Goal: Information Seeking & Learning: Learn about a topic

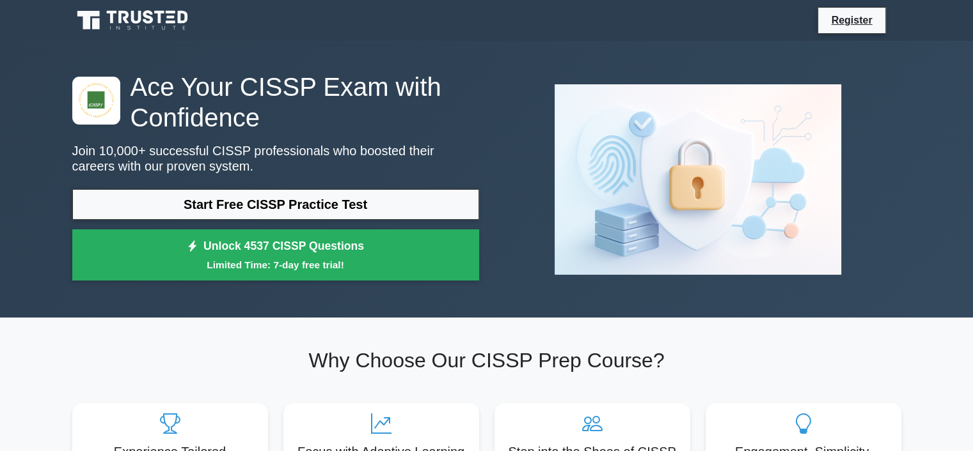
click at [381, 205] on link "Start Free CISSP Practice Test" at bounding box center [275, 204] width 407 height 31
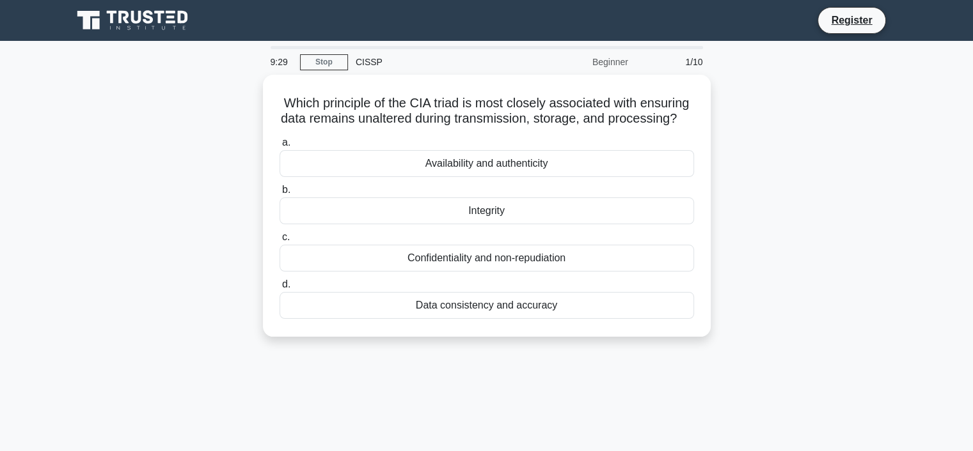
click at [461, 176] on div "Availability and authenticity" at bounding box center [486, 163] width 414 height 27
click at [279, 147] on input "a. Availability and authenticity" at bounding box center [279, 143] width 0 height 8
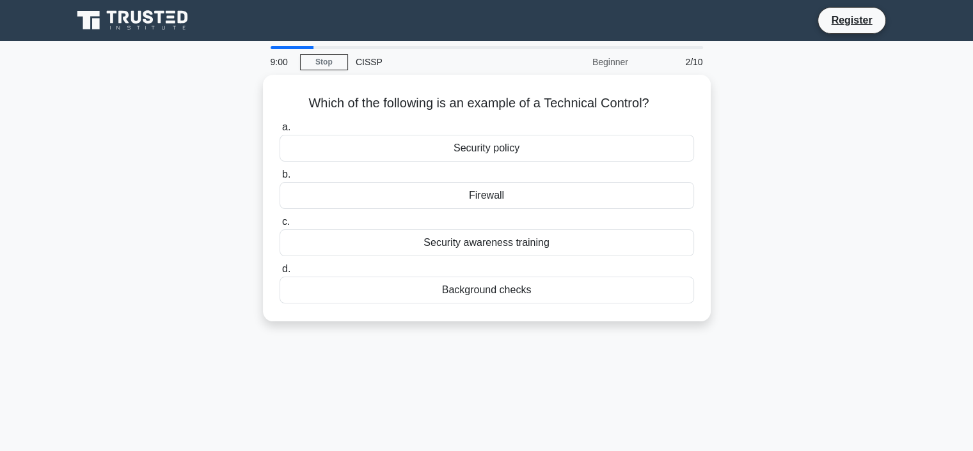
click at [399, 147] on div "Security policy" at bounding box center [486, 148] width 414 height 27
click at [279, 132] on input "a. Security policy" at bounding box center [279, 127] width 0 height 8
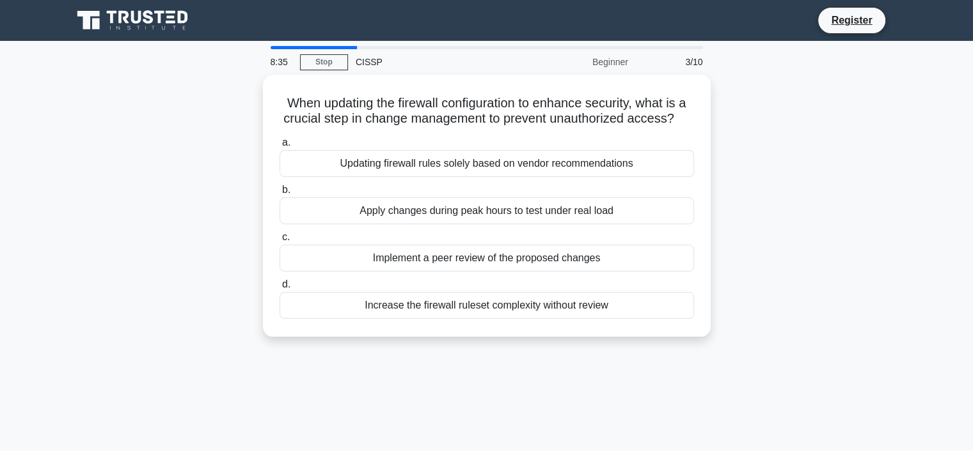
click at [389, 259] on div "Implement a peer review of the proposed changes" at bounding box center [486, 258] width 414 height 27
click at [279, 242] on input "c. Implement a peer review of the proposed changes" at bounding box center [279, 237] width 0 height 8
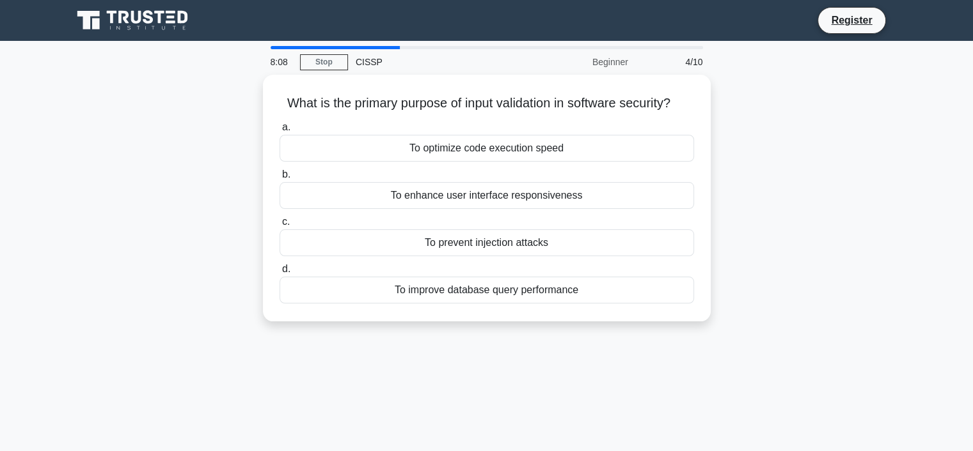
click at [445, 197] on div "To enhance user interface responsiveness" at bounding box center [486, 195] width 414 height 27
click at [279, 179] on input "b. To enhance user interface responsiveness" at bounding box center [279, 175] width 0 height 8
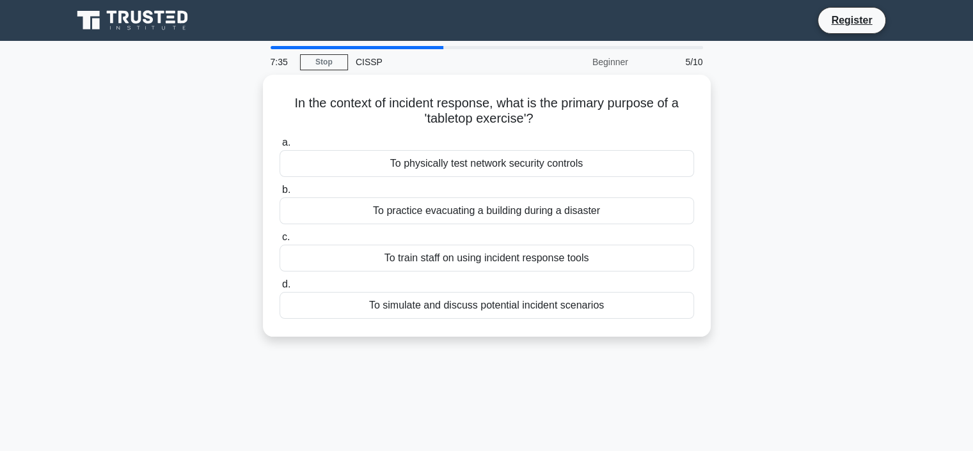
click at [407, 304] on div "To simulate and discuss potential incident scenarios" at bounding box center [486, 305] width 414 height 27
click at [279, 289] on input "d. To simulate and discuss potential incident scenarios" at bounding box center [279, 285] width 0 height 8
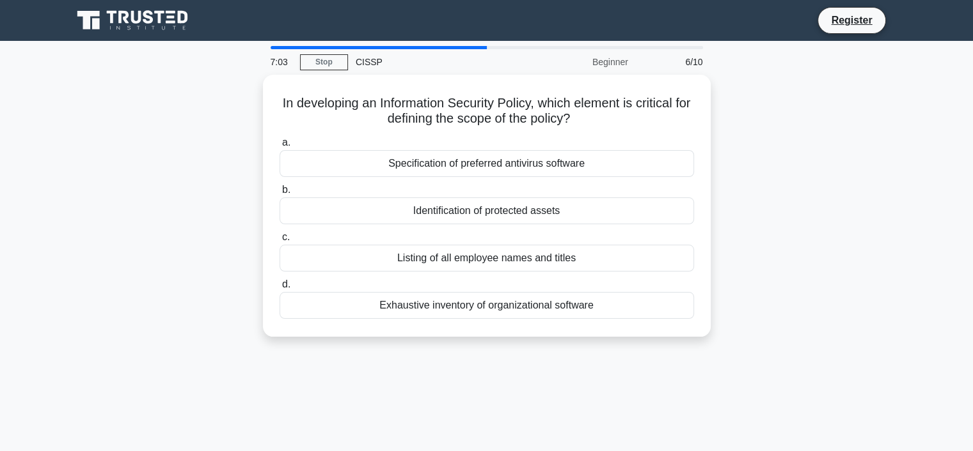
click at [406, 214] on div "Identification of protected assets" at bounding box center [486, 211] width 414 height 27
click at [279, 194] on input "b. Identification of protected assets" at bounding box center [279, 190] width 0 height 8
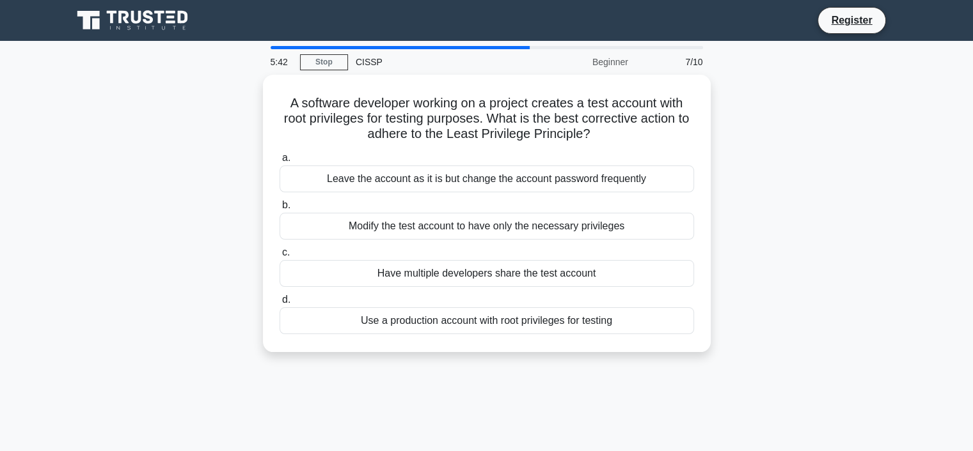
click at [439, 226] on div "Modify the test account to have only the necessary privileges" at bounding box center [486, 226] width 414 height 27
click at [279, 210] on input "b. Modify the test account to have only the necessary privileges" at bounding box center [279, 205] width 0 height 8
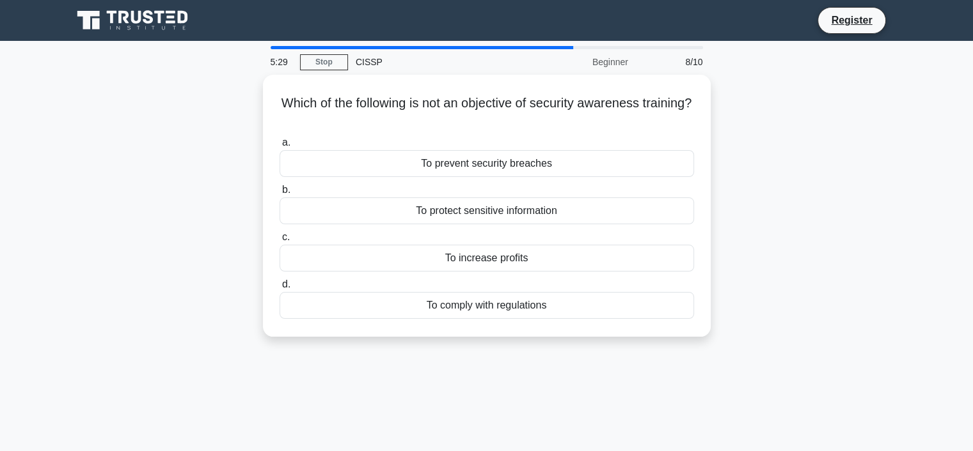
click at [448, 260] on div "To increase profits" at bounding box center [486, 258] width 414 height 27
click at [279, 242] on input "c. To increase profits" at bounding box center [279, 237] width 0 height 8
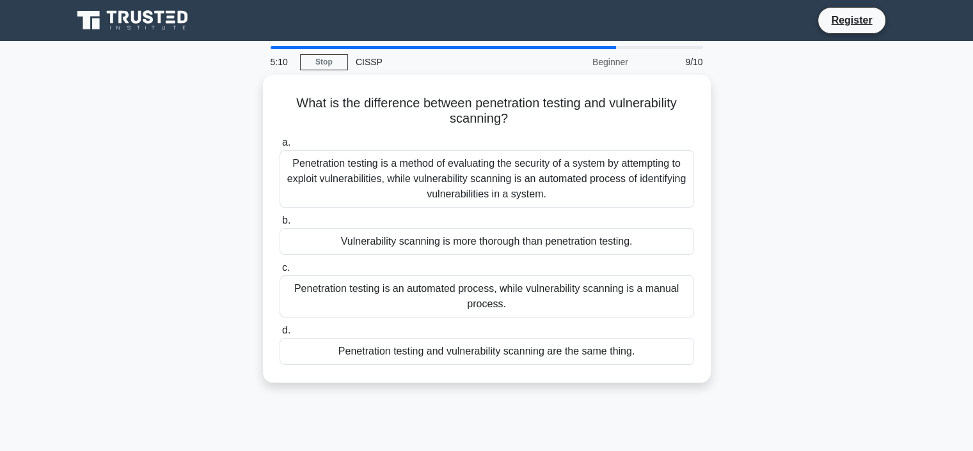
click at [441, 169] on div "Penetration testing is a method of evaluating the security of a system by attem…" at bounding box center [486, 179] width 414 height 58
click at [279, 147] on input "a. Penetration testing is a method of evaluating the security of a system by at…" at bounding box center [279, 143] width 0 height 8
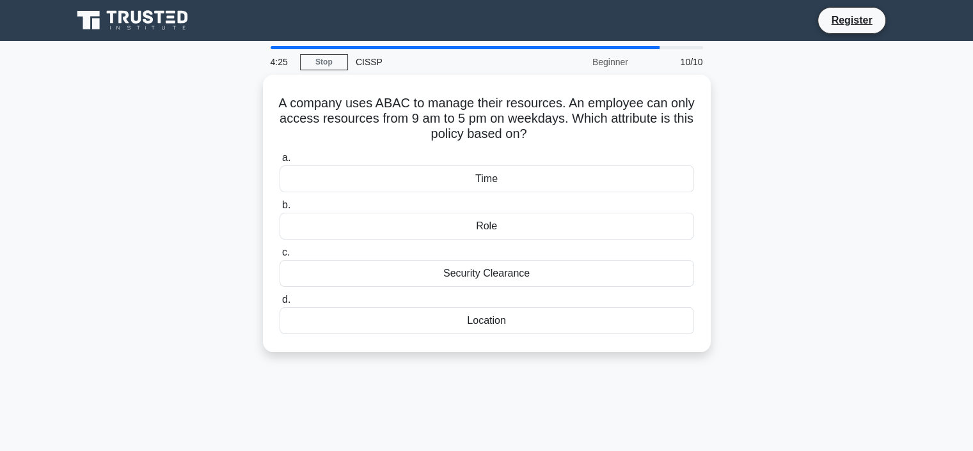
click at [501, 315] on div "Location" at bounding box center [486, 321] width 414 height 27
click at [279, 304] on input "d. Location" at bounding box center [279, 300] width 0 height 8
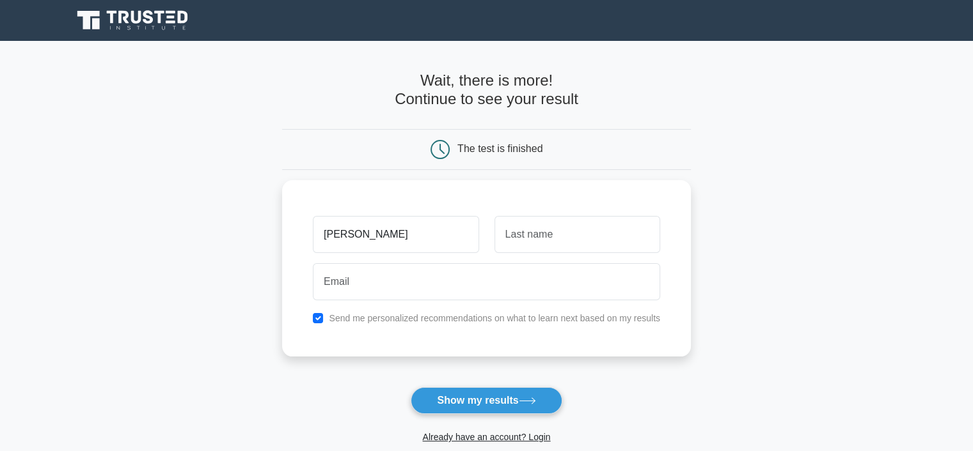
type input "Sami"
type input "Haque"
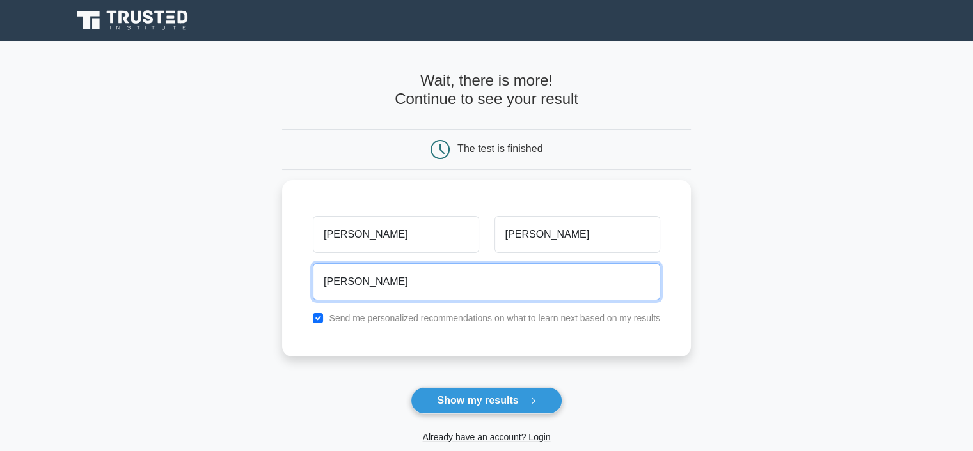
type input "[EMAIL_ADDRESS][DOMAIN_NAME]"
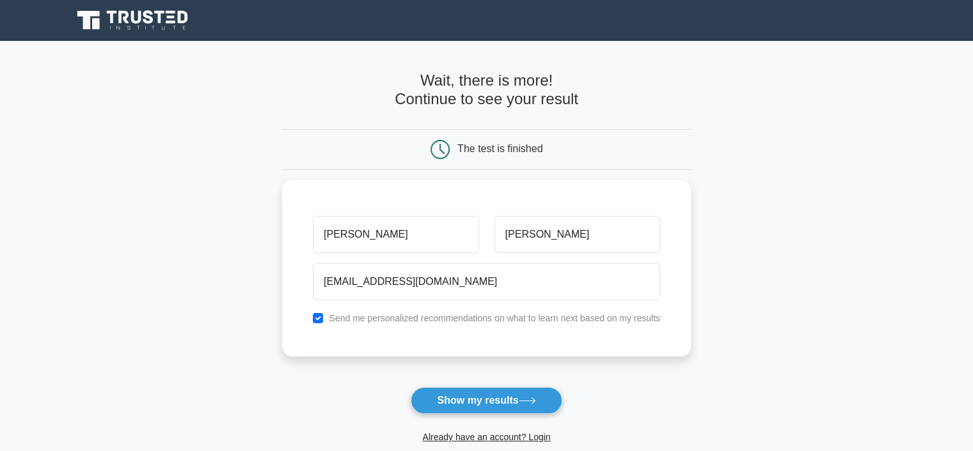
click at [485, 398] on button "Show my results" at bounding box center [486, 401] width 151 height 27
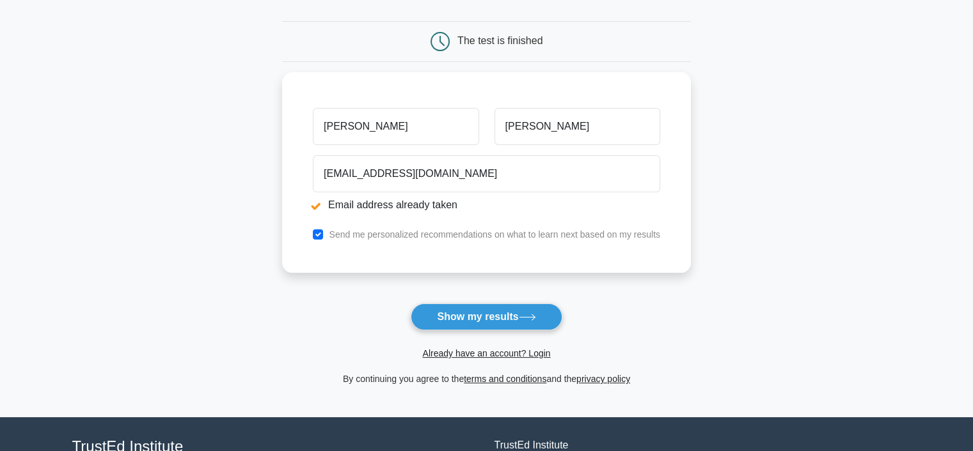
scroll to position [159, 0]
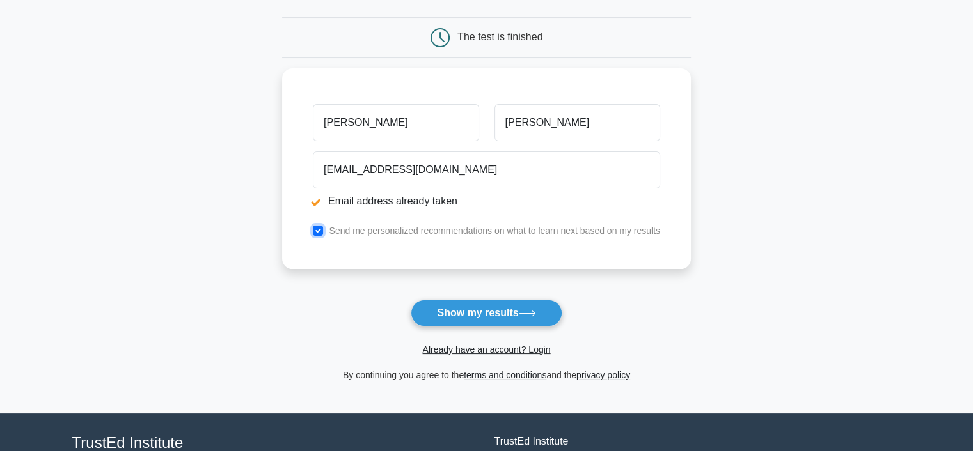
click at [320, 228] on input "checkbox" at bounding box center [318, 231] width 10 height 10
checkbox input "false"
click at [480, 310] on button "Show my results" at bounding box center [486, 313] width 151 height 27
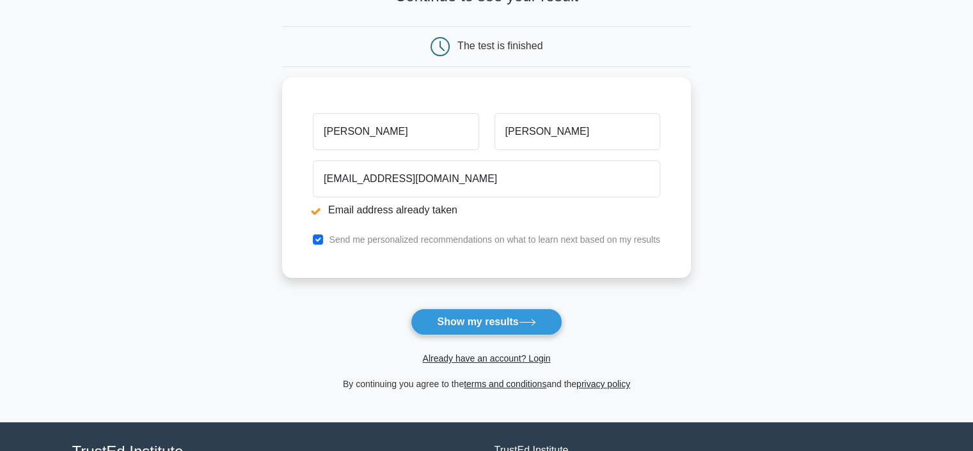
scroll to position [149, 0]
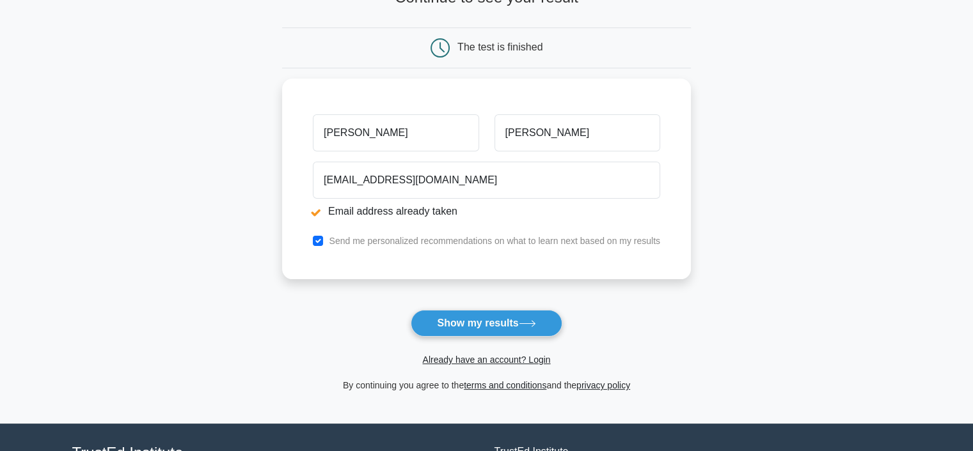
click at [467, 355] on link "Already have an account? Login" at bounding box center [486, 360] width 128 height 10
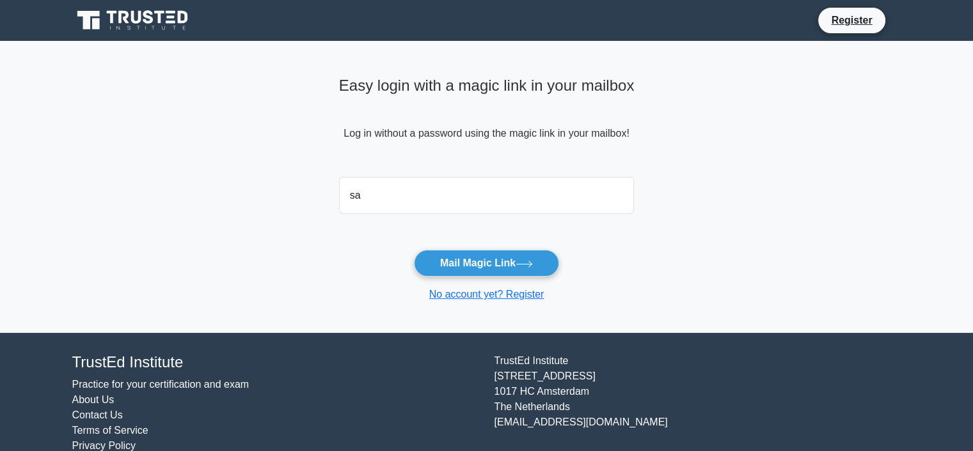
type input "[EMAIL_ADDRESS][DOMAIN_NAME]"
click at [506, 251] on button "Mail Magic Link" at bounding box center [486, 263] width 145 height 27
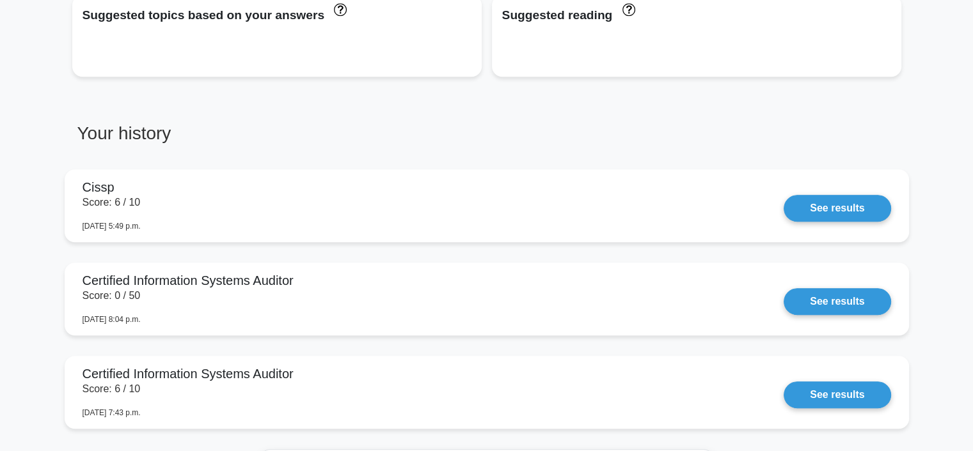
scroll to position [916, 0]
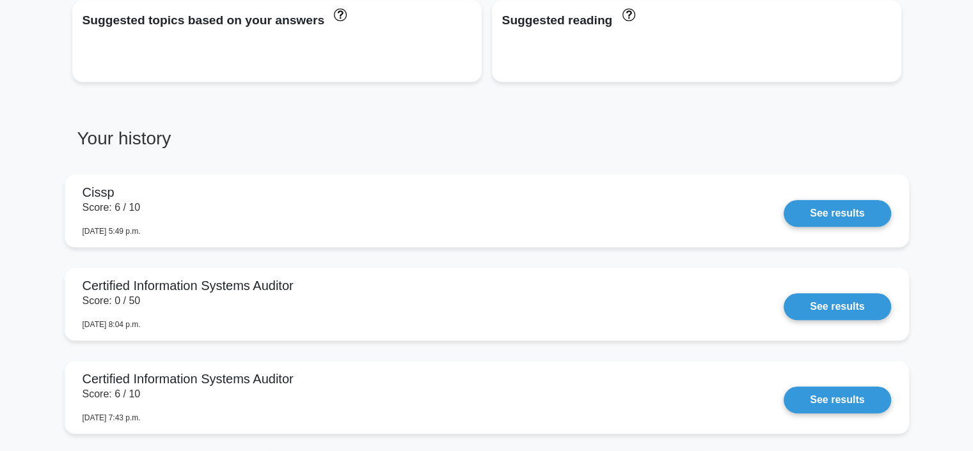
click at [836, 218] on link "See results" at bounding box center [836, 213] width 107 height 27
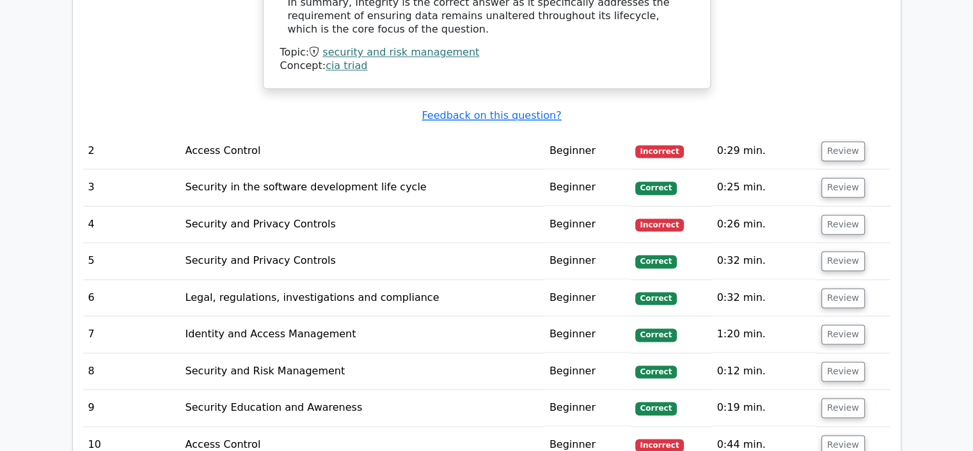
scroll to position [1729, 0]
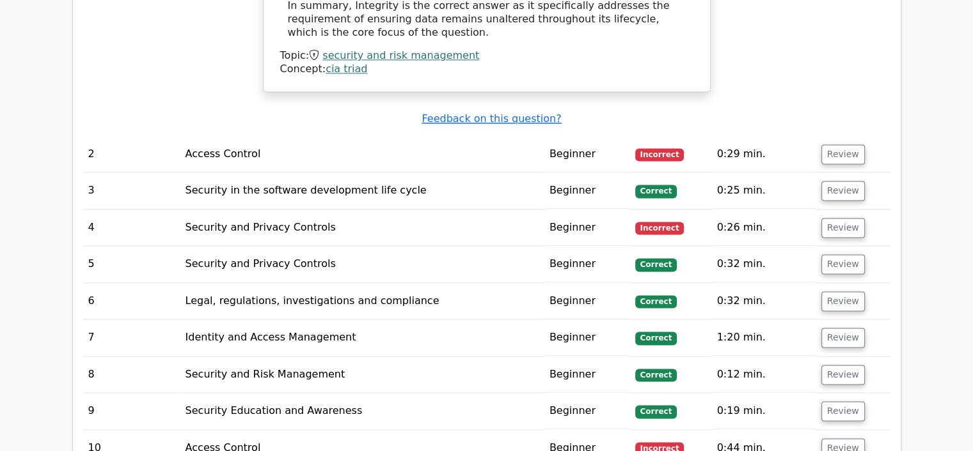
click at [348, 136] on td "Access Control" at bounding box center [362, 154] width 364 height 36
click at [827, 145] on button "Review" at bounding box center [842, 155] width 43 height 20
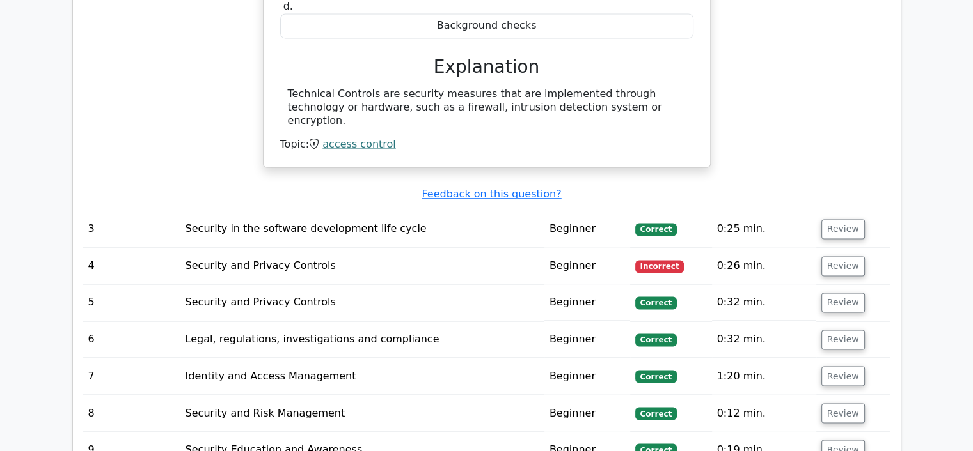
scroll to position [2087, 0]
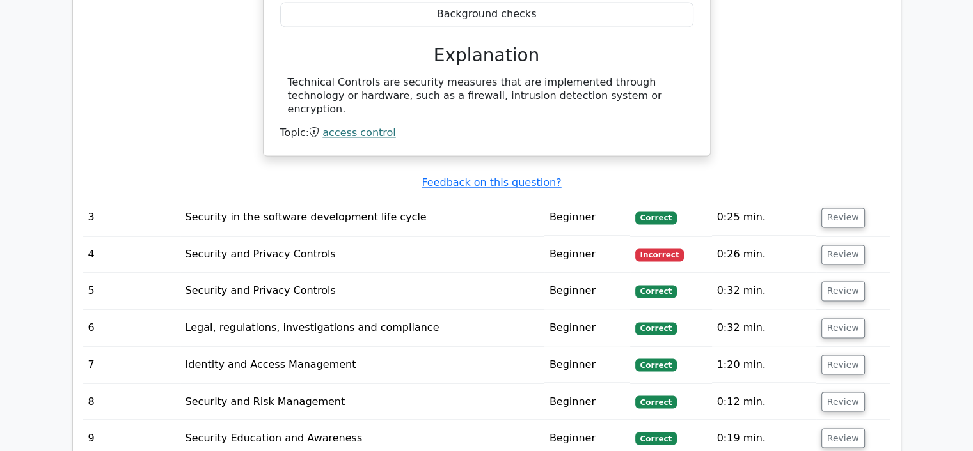
click at [838, 208] on button "Review" at bounding box center [842, 218] width 43 height 20
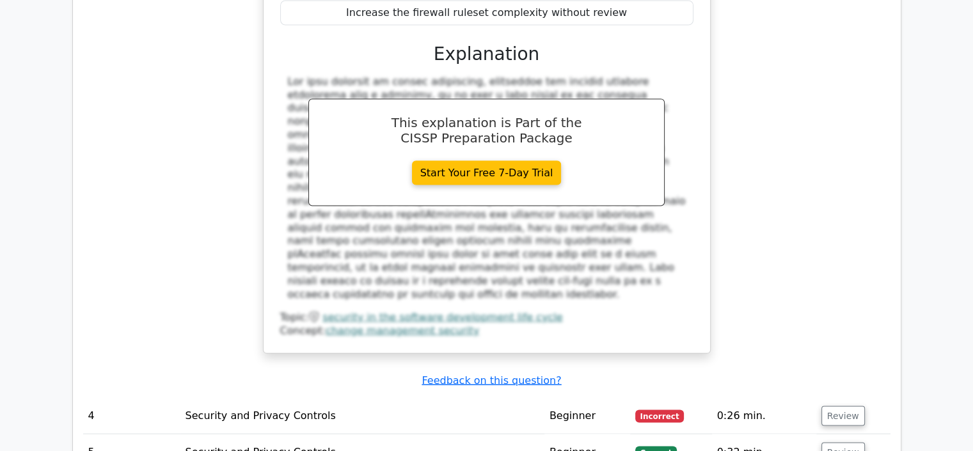
scroll to position [2536, 0]
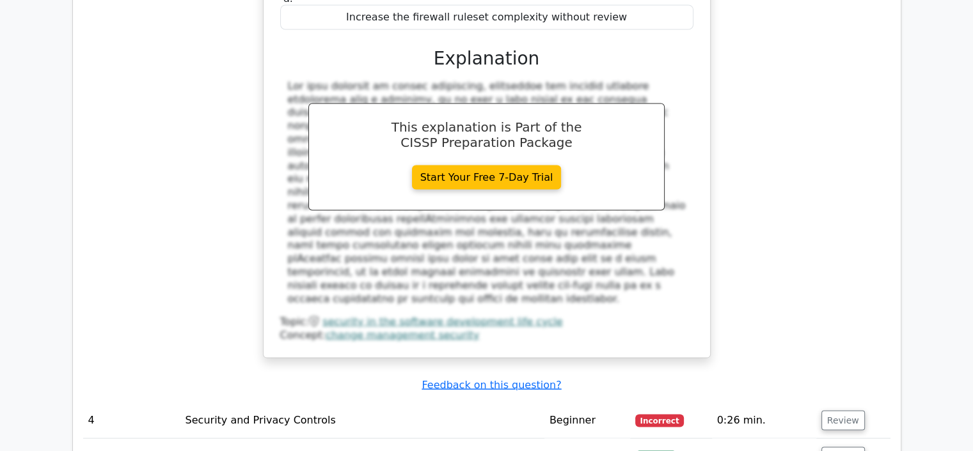
click at [845, 448] on button "Review" at bounding box center [842, 458] width 43 height 20
click at [829, 411] on button "Review" at bounding box center [842, 421] width 43 height 20
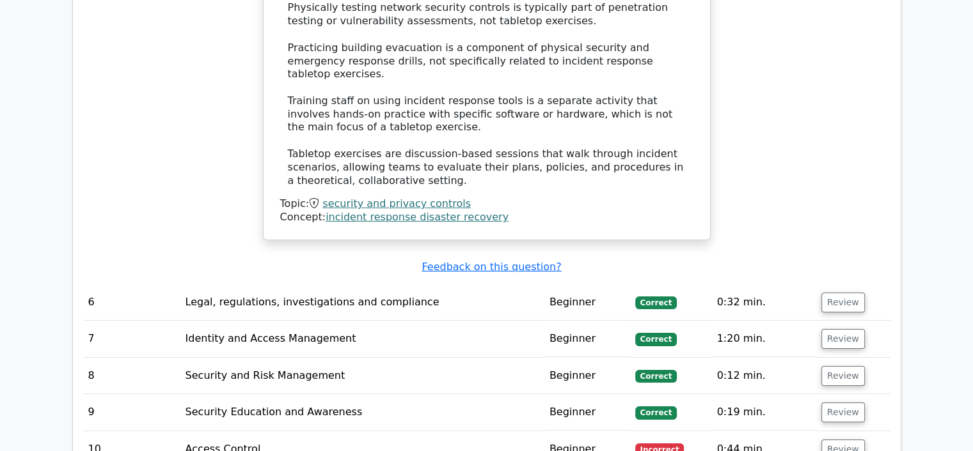
scroll to position [4143, 0]
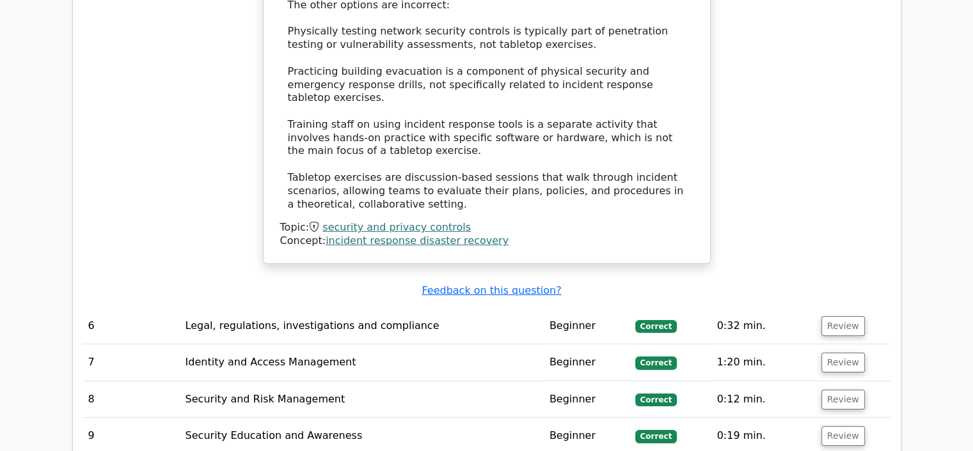
click at [839, 317] on button "Review" at bounding box center [842, 327] width 43 height 20
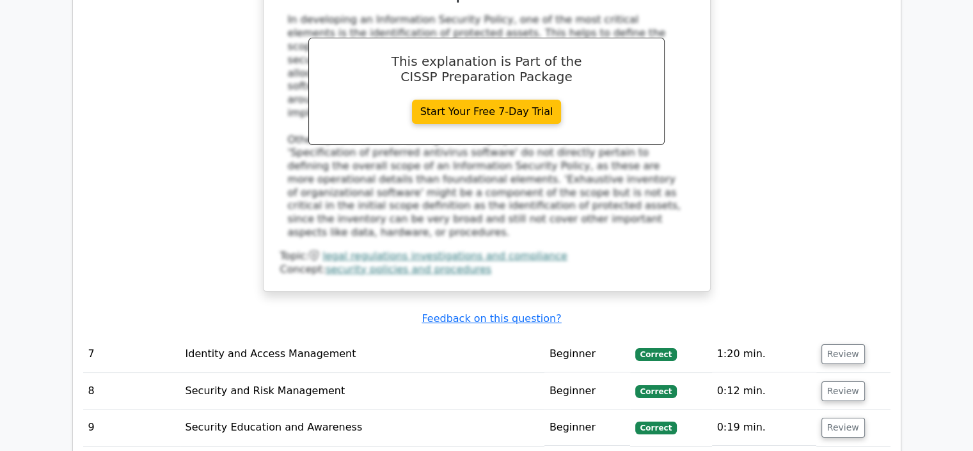
scroll to position [4738, 0]
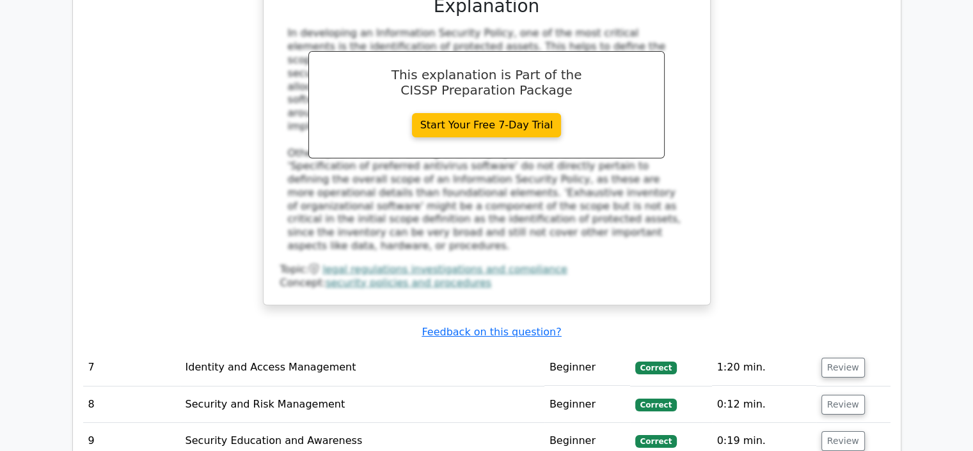
click at [836, 358] on button "Review" at bounding box center [842, 368] width 43 height 20
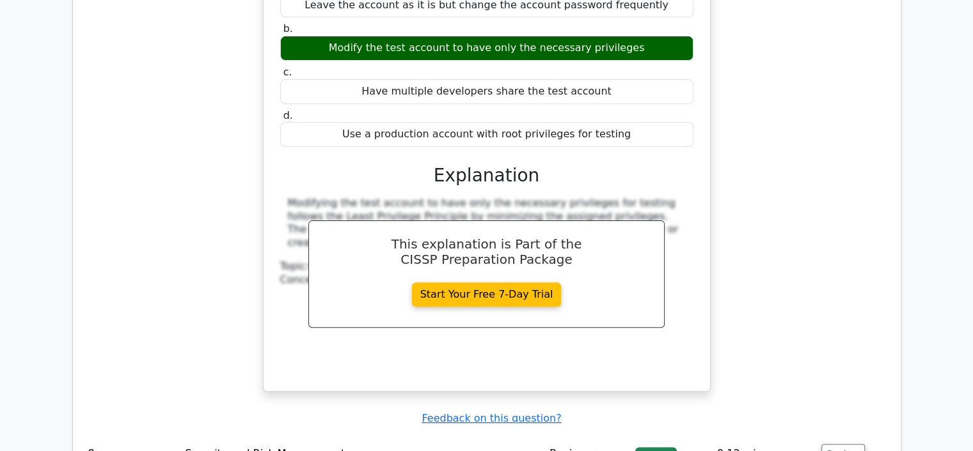
scroll to position [5242, 0]
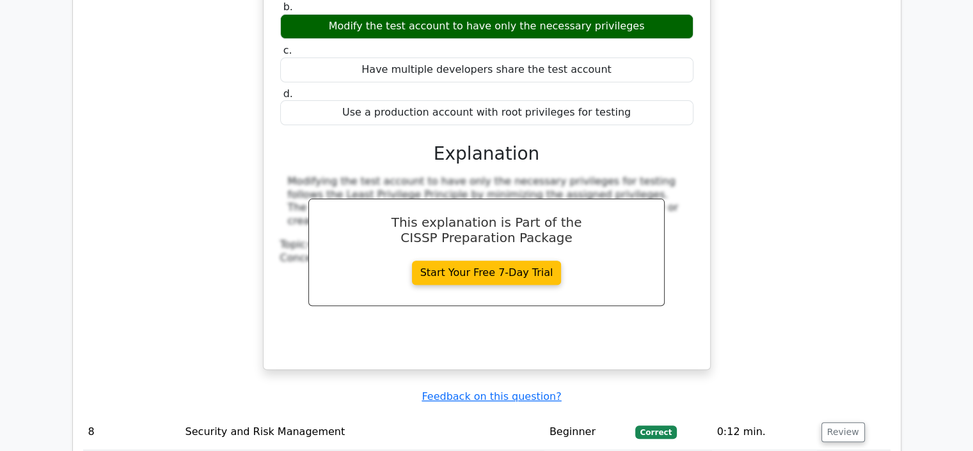
click at [842, 423] on button "Review" at bounding box center [842, 433] width 43 height 20
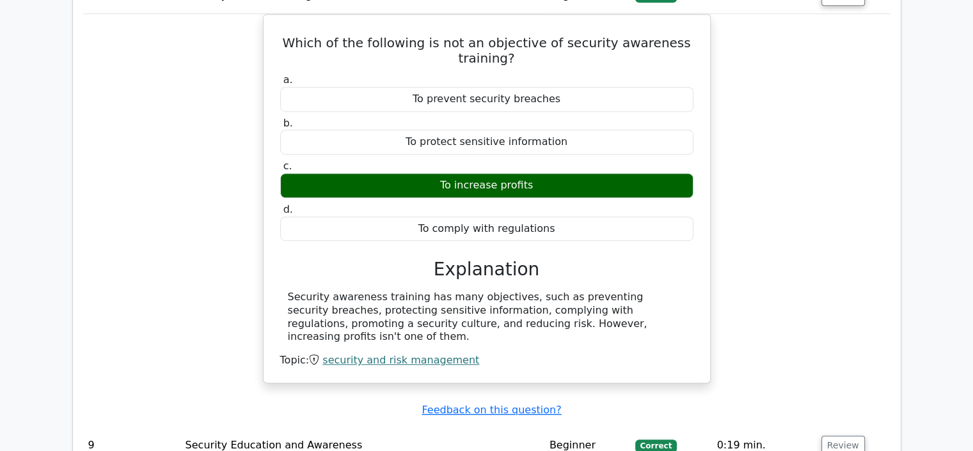
scroll to position [5709, 0]
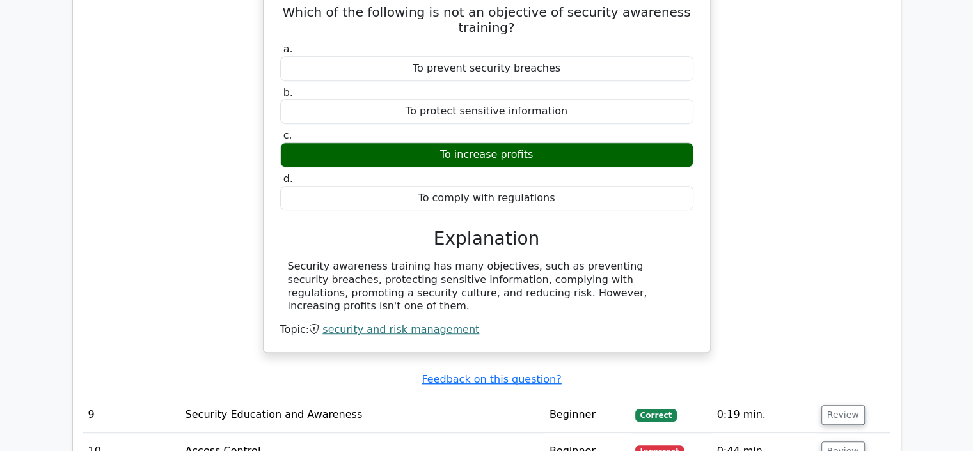
click at [846, 405] on button "Review" at bounding box center [842, 415] width 43 height 20
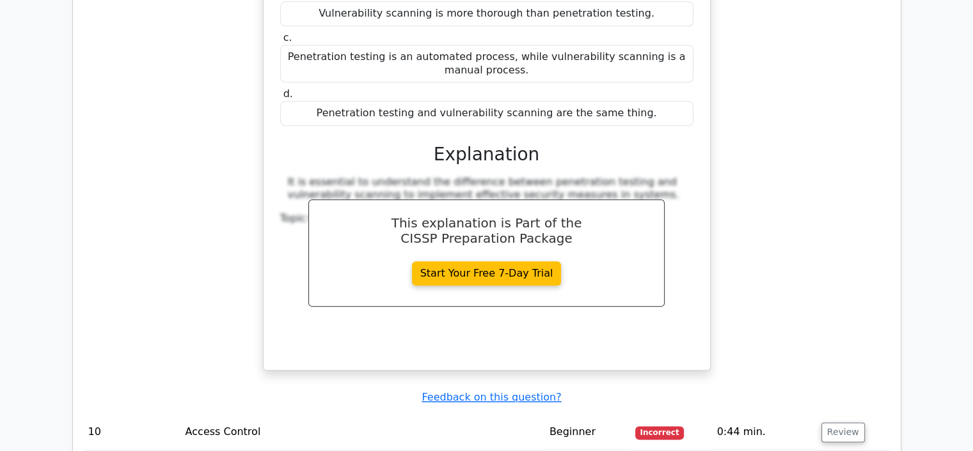
scroll to position [6351, 0]
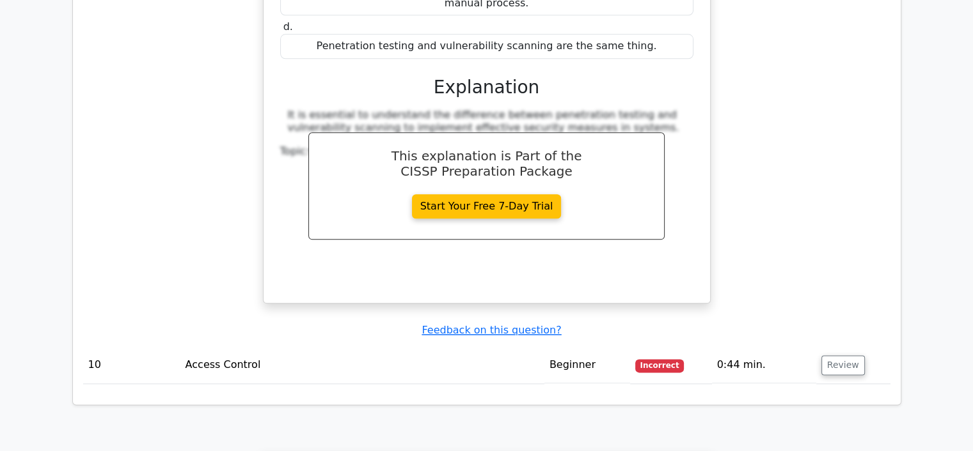
click at [837, 356] on button "Review" at bounding box center [842, 366] width 43 height 20
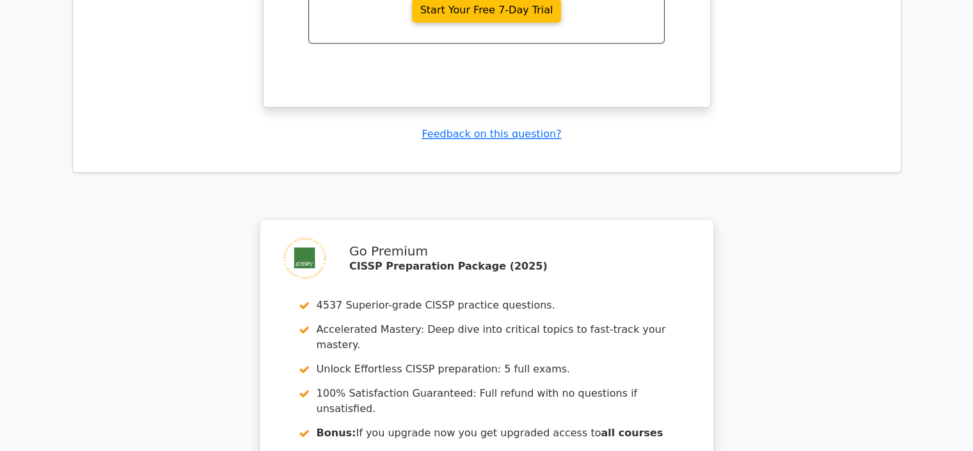
scroll to position [7168, 0]
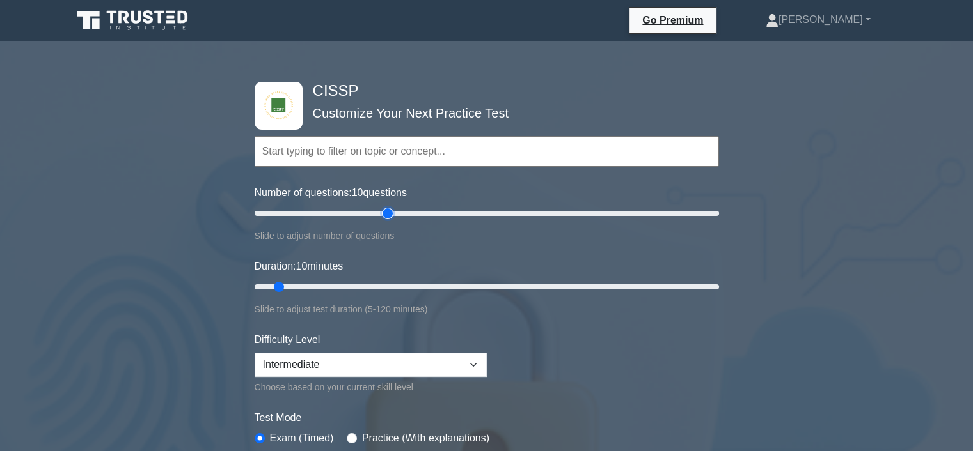
click at [393, 212] on input "Number of questions: 10 questions" at bounding box center [487, 213] width 464 height 15
drag, startPoint x: 393, startPoint y: 212, endPoint x: 791, endPoint y: 203, distance: 398.5
type input "200"
click at [719, 206] on input "Number of questions: 200 questions" at bounding box center [487, 213] width 464 height 15
drag, startPoint x: 278, startPoint y: 285, endPoint x: 854, endPoint y: 310, distance: 576.1
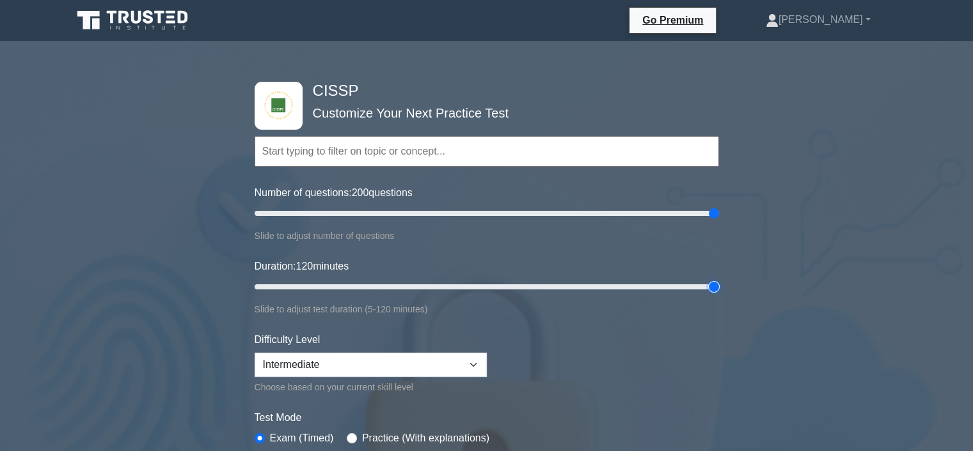
type input "120"
click at [719, 295] on input "Duration: 120 minutes" at bounding box center [487, 286] width 464 height 15
click at [478, 357] on select "Beginner Intermediate Expert" at bounding box center [371, 365] width 232 height 24
select select "expert"
click at [255, 353] on select "Beginner Intermediate Expert" at bounding box center [371, 365] width 232 height 24
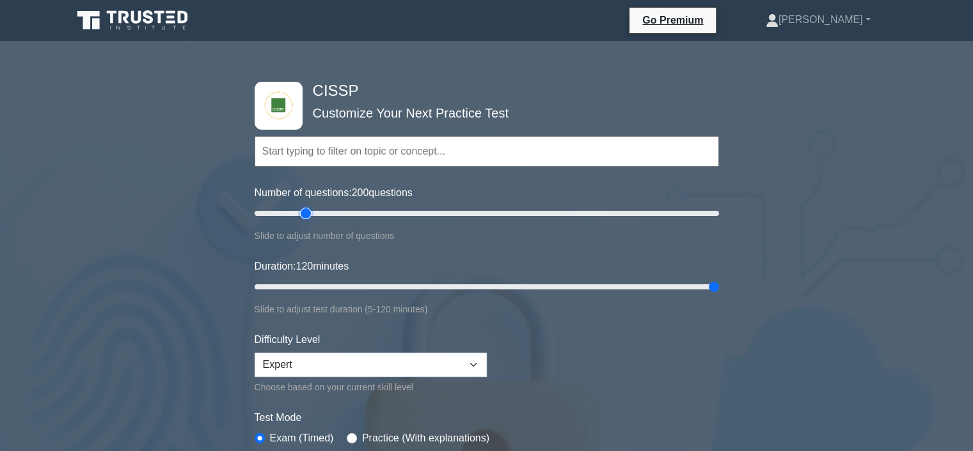
click at [307, 208] on input "Number of questions: 200 questions" at bounding box center [487, 213] width 464 height 15
drag, startPoint x: 300, startPoint y: 210, endPoint x: 274, endPoint y: 207, distance: 26.4
type input "10"
click at [274, 207] on input "Number of questions: 10 questions" at bounding box center [487, 213] width 464 height 15
type input "15"
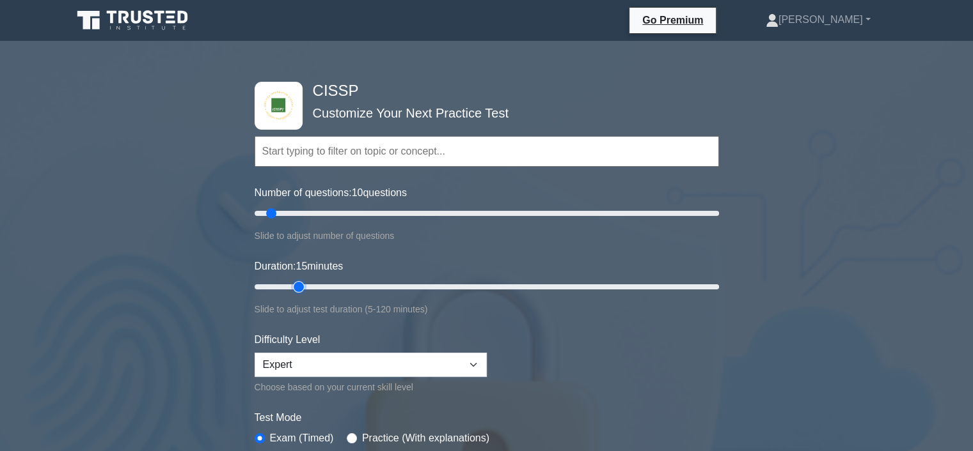
click at [290, 283] on input "Duration: 15 minutes" at bounding box center [487, 286] width 464 height 15
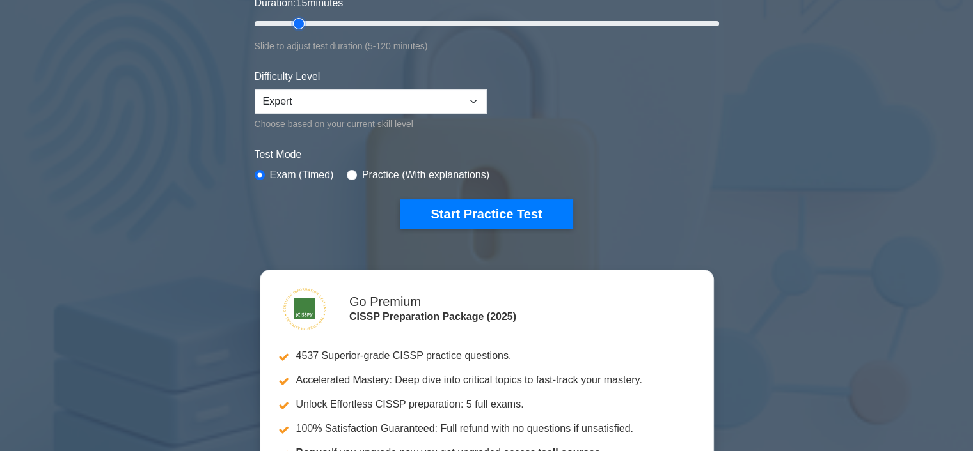
scroll to position [238, 0]
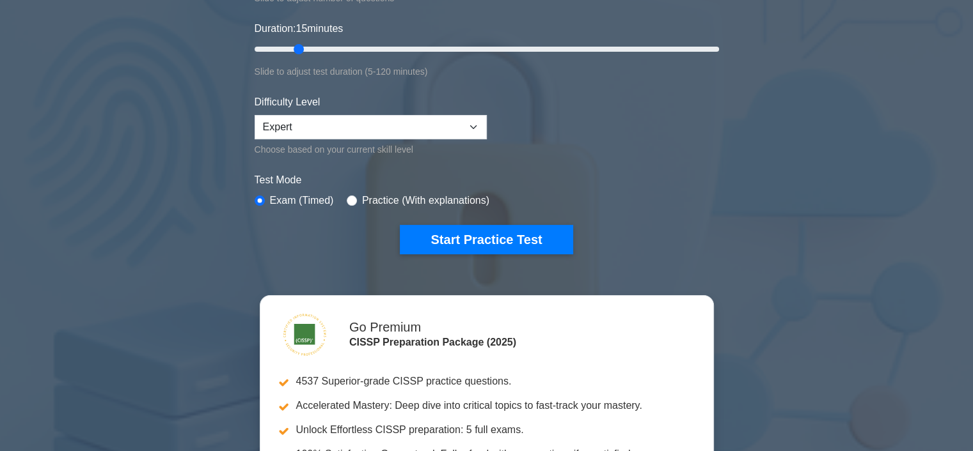
click at [381, 196] on label "Practice (With explanations)" at bounding box center [425, 200] width 127 height 15
click at [351, 202] on input "radio" at bounding box center [352, 201] width 10 height 10
radio input "true"
click at [258, 196] on input "radio" at bounding box center [260, 201] width 10 height 10
radio input "true"
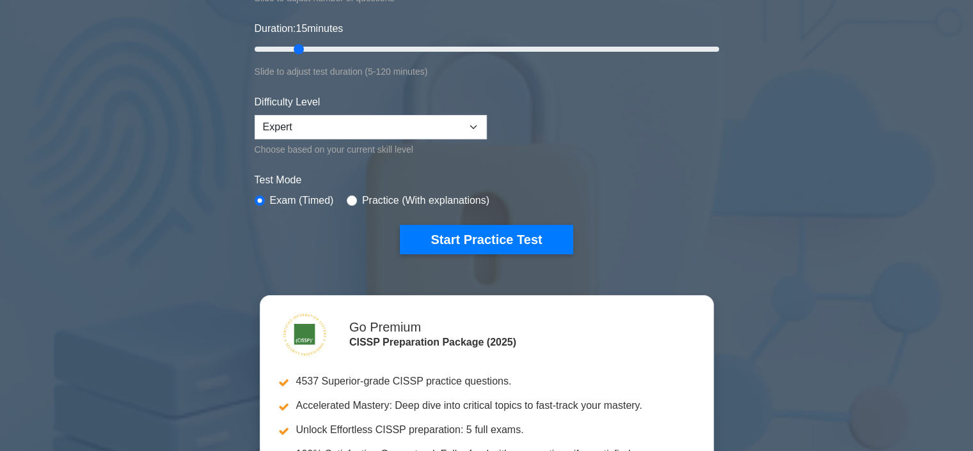
click at [473, 238] on button "Start Practice Test" at bounding box center [486, 239] width 173 height 29
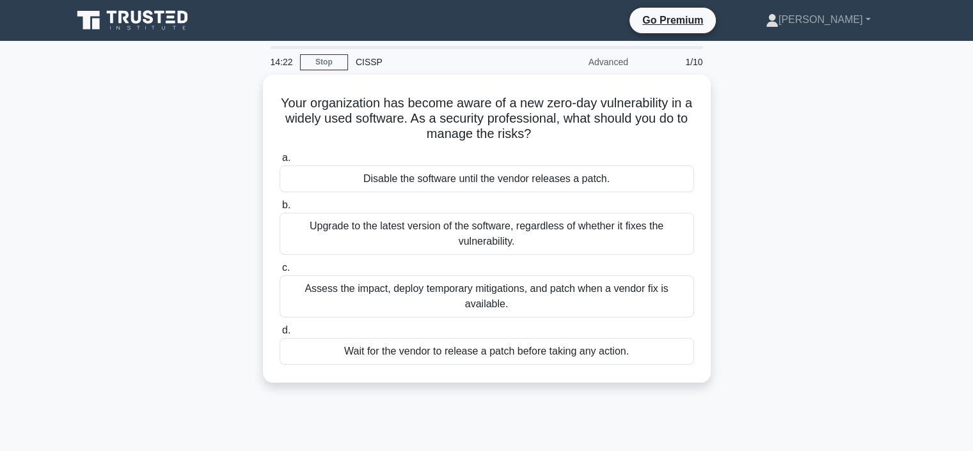
click at [379, 292] on div "Assess the impact, deploy temporary mitigations, and patch when a vendor fix is…" at bounding box center [486, 297] width 414 height 42
click at [279, 272] on input "c. Assess the impact, deploy temporary mitigations, and patch when a vendor fix…" at bounding box center [279, 268] width 0 height 8
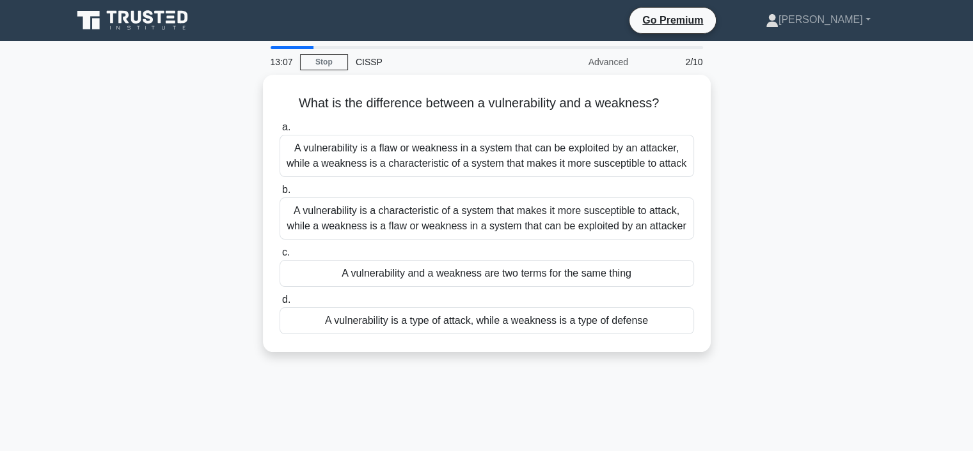
click at [492, 157] on div "A vulnerability is a flaw or weakness in a system that can be exploited by an a…" at bounding box center [486, 156] width 414 height 42
click at [279, 132] on input "a. A vulnerability is a flaw or weakness in a system that can be exploited by a…" at bounding box center [279, 127] width 0 height 8
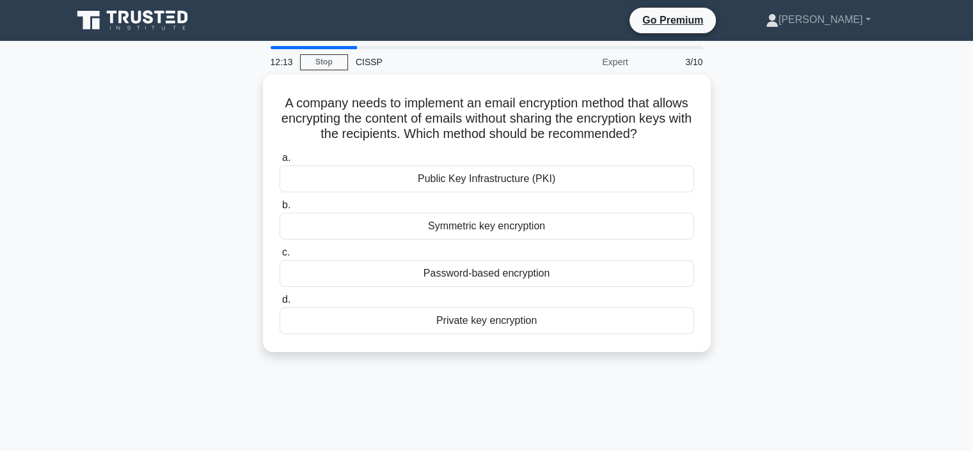
click at [519, 226] on div "Symmetric key encryption" at bounding box center [486, 226] width 414 height 27
click at [279, 210] on input "b. Symmetric key encryption" at bounding box center [279, 205] width 0 height 8
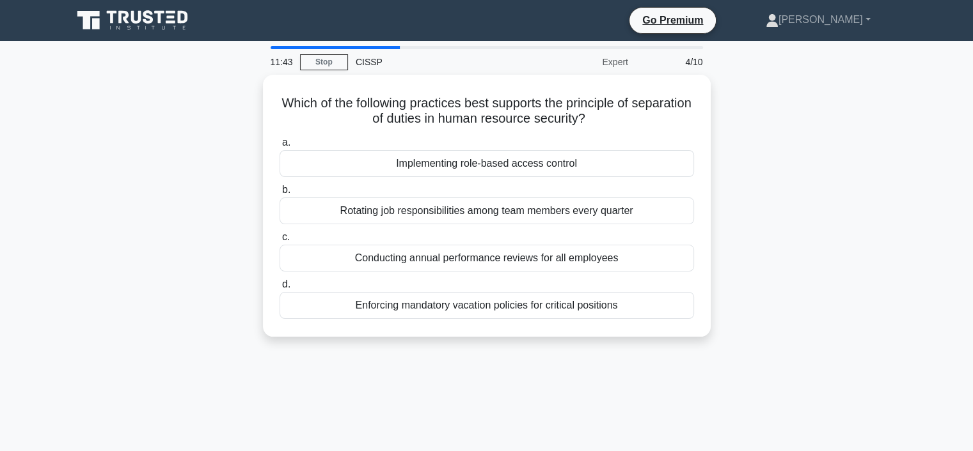
click at [495, 166] on div "Implementing role-based access control" at bounding box center [486, 163] width 414 height 27
click at [279, 147] on input "a. Implementing role-based access control" at bounding box center [279, 143] width 0 height 8
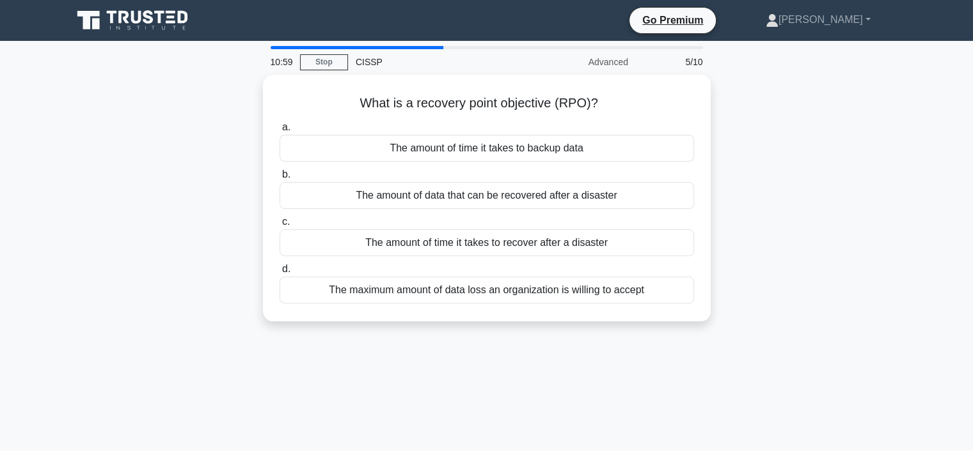
click at [501, 242] on div "The amount of time it takes to recover after a disaster" at bounding box center [486, 243] width 414 height 27
click at [279, 226] on input "c. The amount of time it takes to recover after a disaster" at bounding box center [279, 222] width 0 height 8
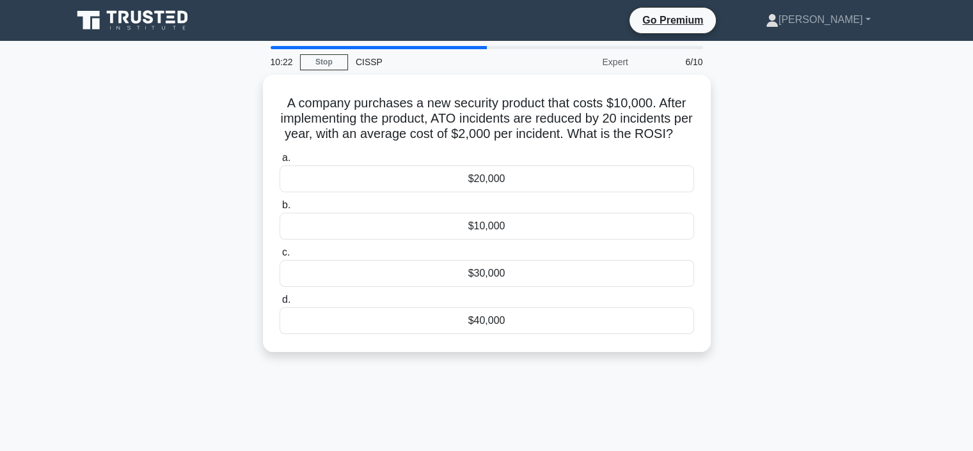
click at [467, 283] on div "$30,000" at bounding box center [486, 273] width 414 height 27
click at [279, 257] on input "c. $30,000" at bounding box center [279, 253] width 0 height 8
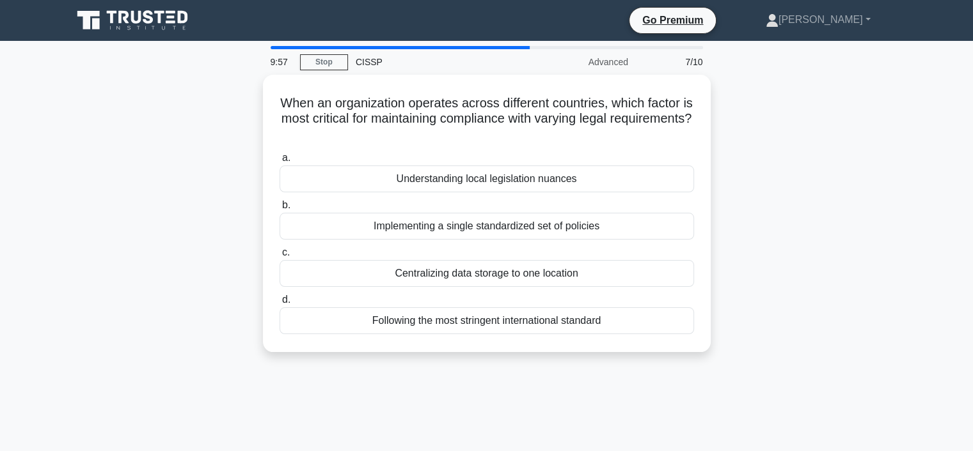
click at [496, 181] on div "Understanding local legislation nuances" at bounding box center [486, 179] width 414 height 27
click at [279, 162] on input "a. Understanding local legislation nuances" at bounding box center [279, 158] width 0 height 8
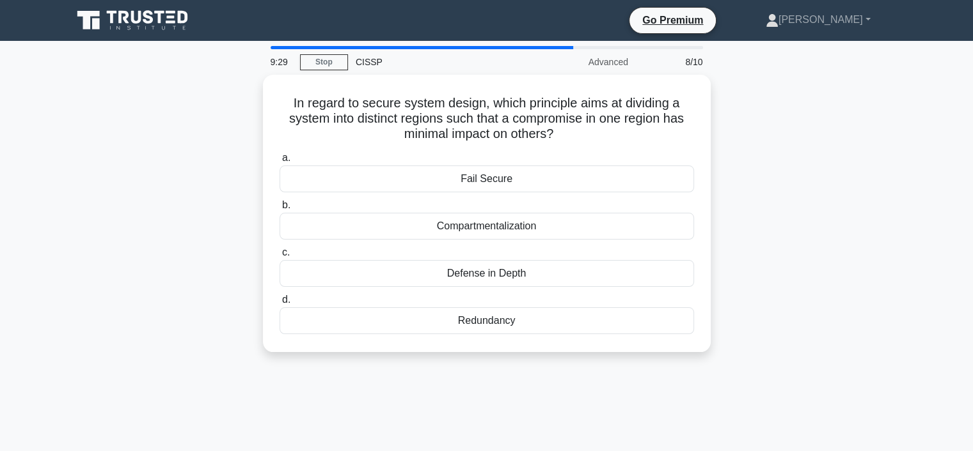
click at [480, 315] on div "Redundancy" at bounding box center [486, 321] width 414 height 27
click at [279, 304] on input "d. Redundancy" at bounding box center [279, 300] width 0 height 8
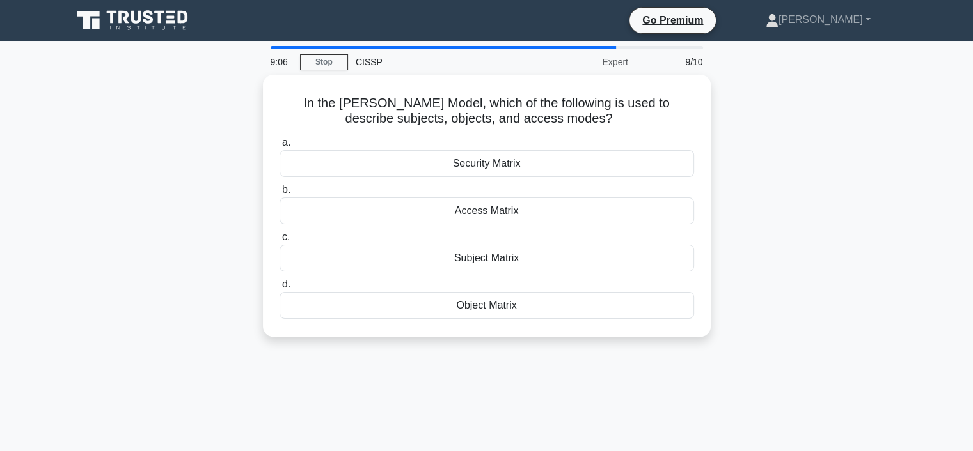
click at [505, 155] on div "Security Matrix" at bounding box center [486, 163] width 414 height 27
click at [279, 147] on input "a. Security Matrix" at bounding box center [279, 143] width 0 height 8
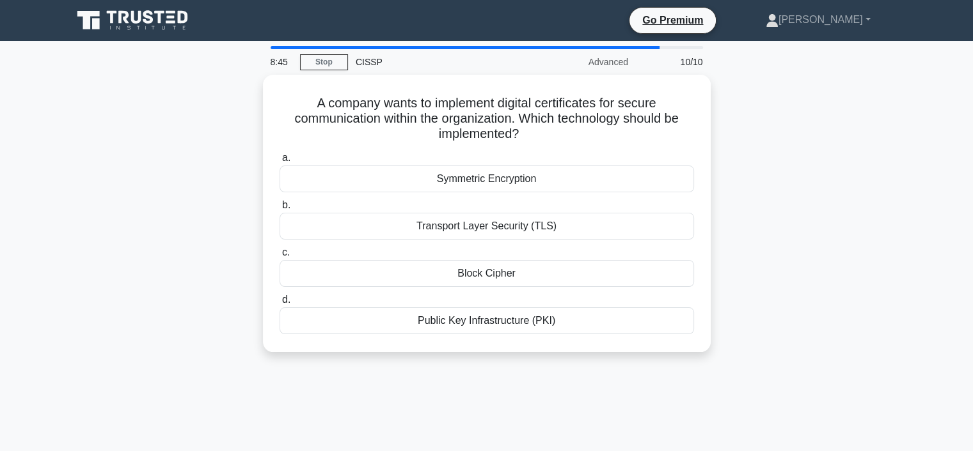
click at [491, 225] on div "Transport Layer Security (TLS)" at bounding box center [486, 226] width 414 height 27
click at [279, 210] on input "b. Transport Layer Security (TLS)" at bounding box center [279, 205] width 0 height 8
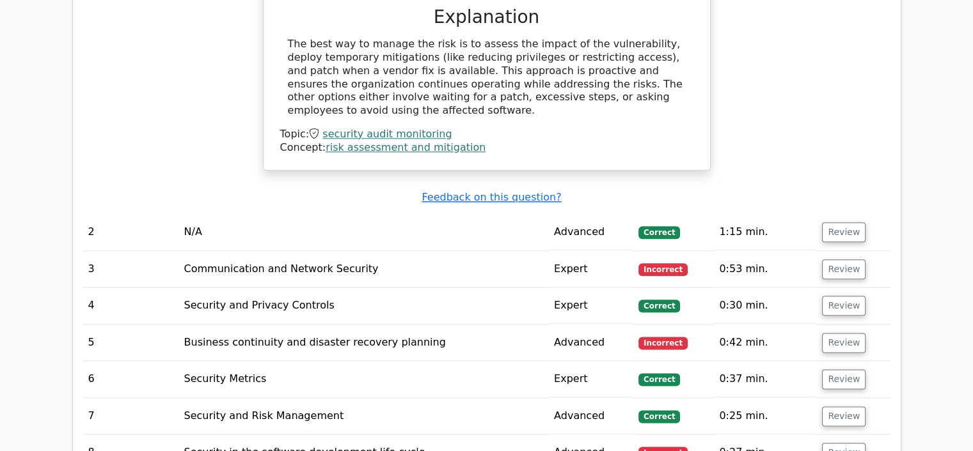
scroll to position [1491, 0]
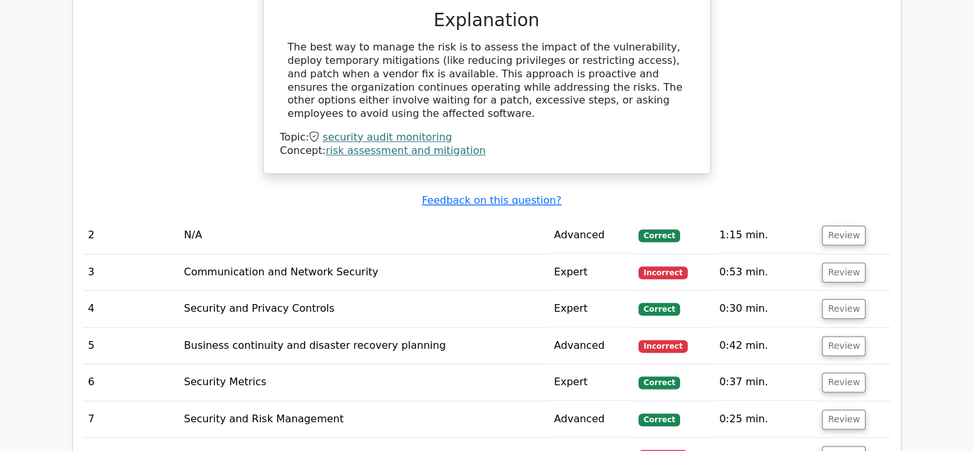
click at [842, 263] on button "Review" at bounding box center [843, 273] width 43 height 20
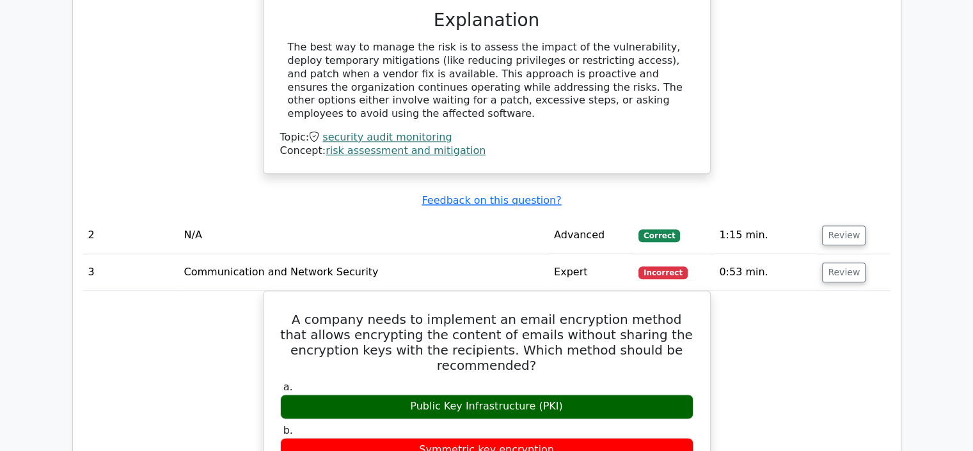
click at [837, 226] on button "Review" at bounding box center [843, 236] width 43 height 20
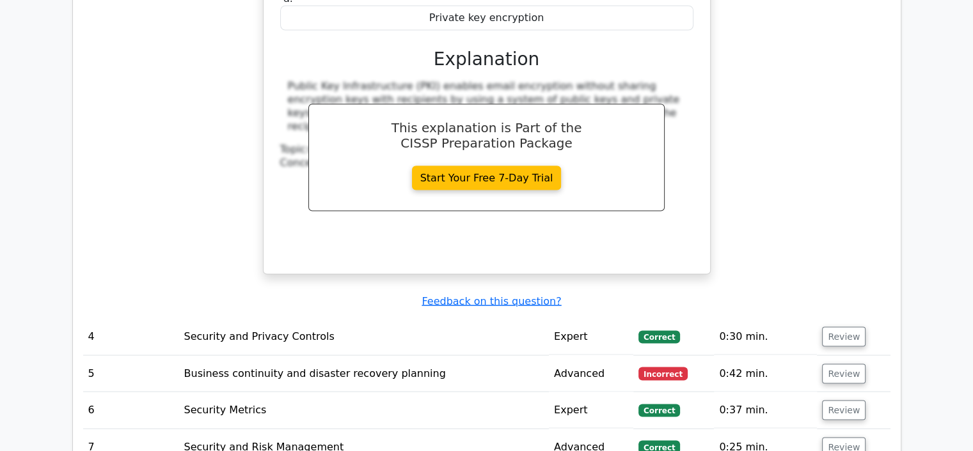
scroll to position [2469, 0]
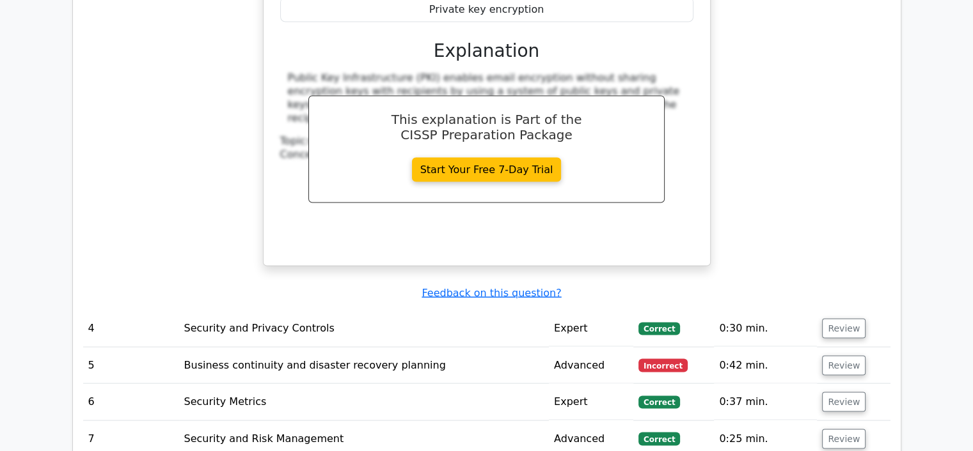
click at [849, 319] on button "Review" at bounding box center [843, 329] width 43 height 20
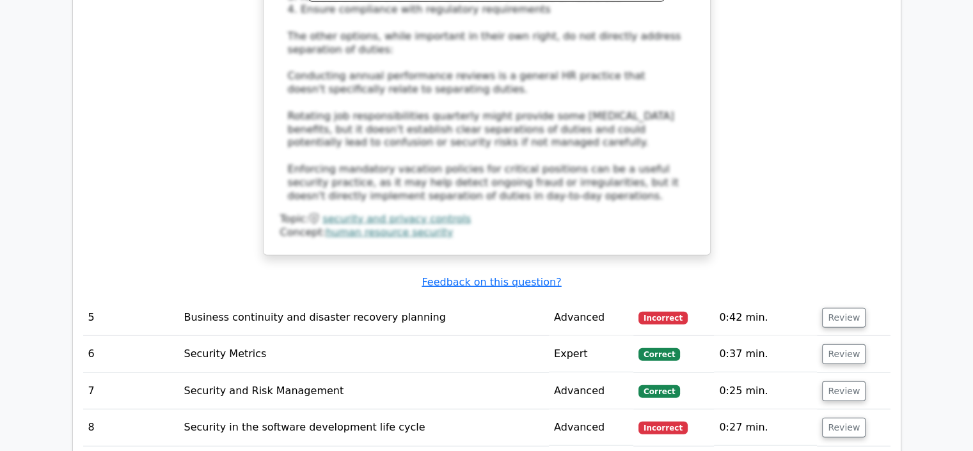
scroll to position [3269, 0]
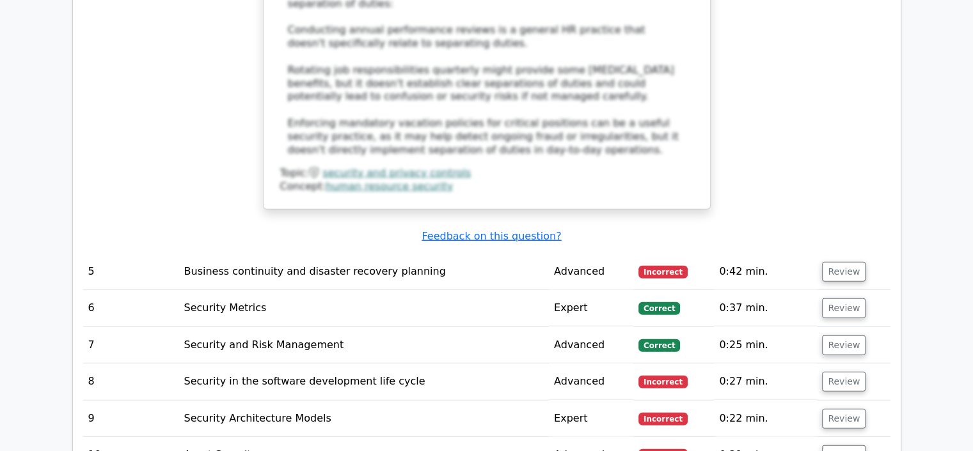
click at [844, 262] on button "Review" at bounding box center [843, 272] width 43 height 20
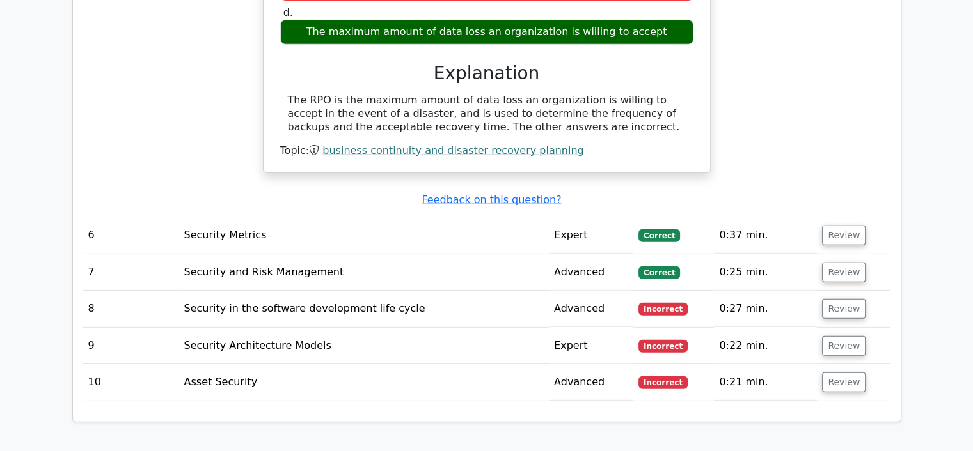
scroll to position [3743, 0]
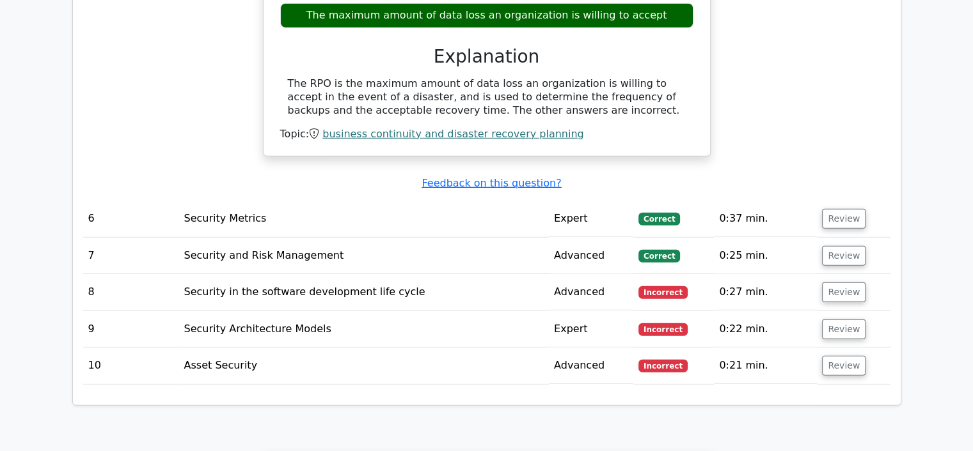
click at [843, 209] on button "Review" at bounding box center [843, 219] width 43 height 20
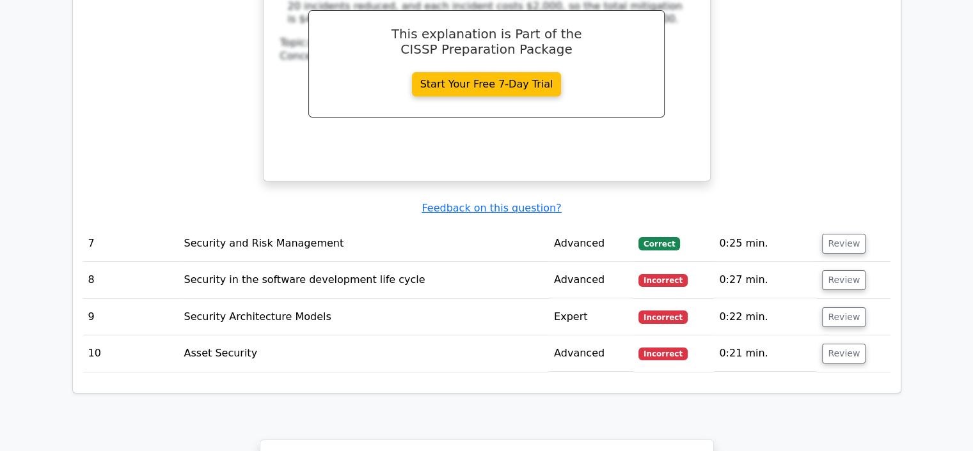
scroll to position [4321, 0]
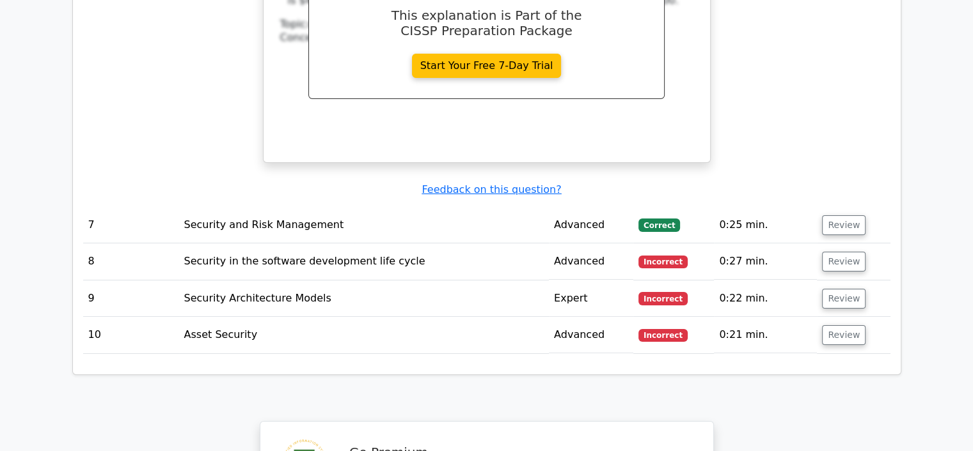
click at [840, 216] on button "Review" at bounding box center [843, 226] width 43 height 20
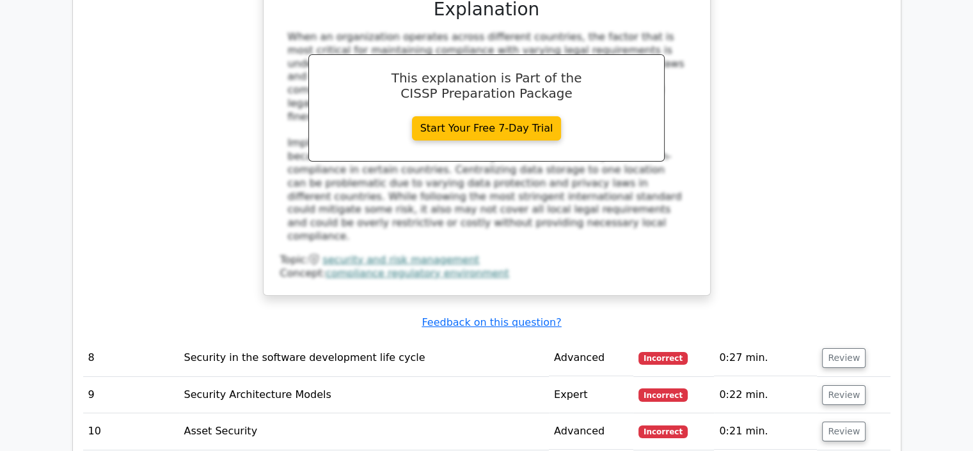
scroll to position [4868, 0]
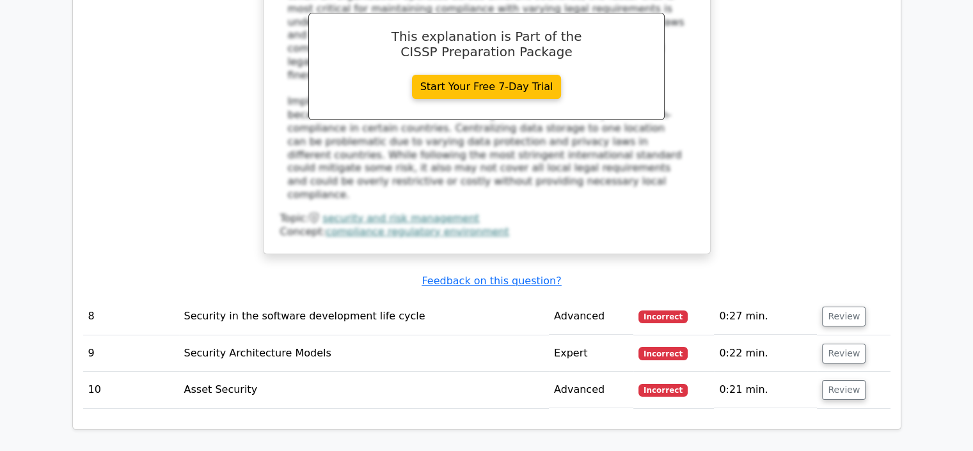
click at [837, 307] on button "Review" at bounding box center [843, 317] width 43 height 20
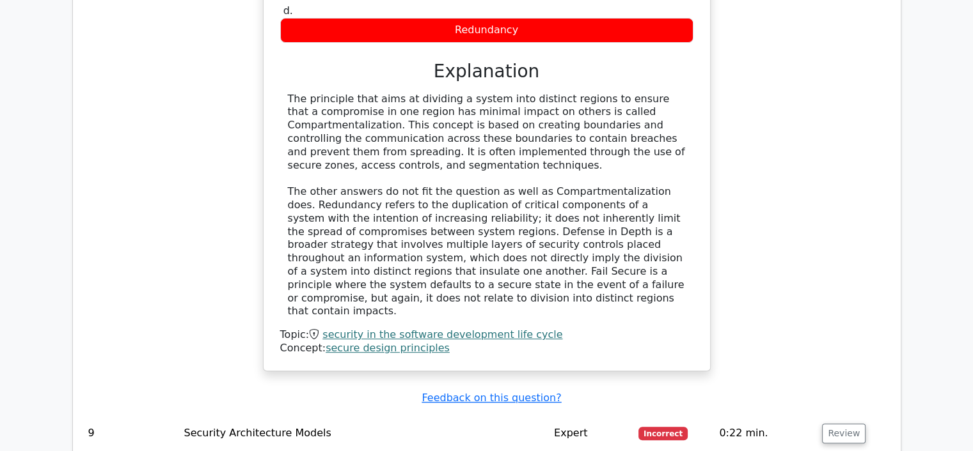
scroll to position [5425, 0]
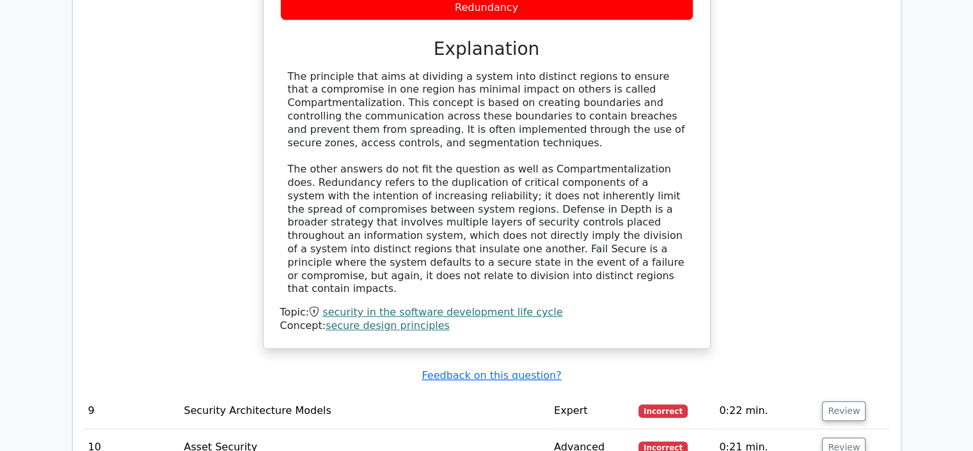
click at [845, 402] on button "Review" at bounding box center [843, 412] width 43 height 20
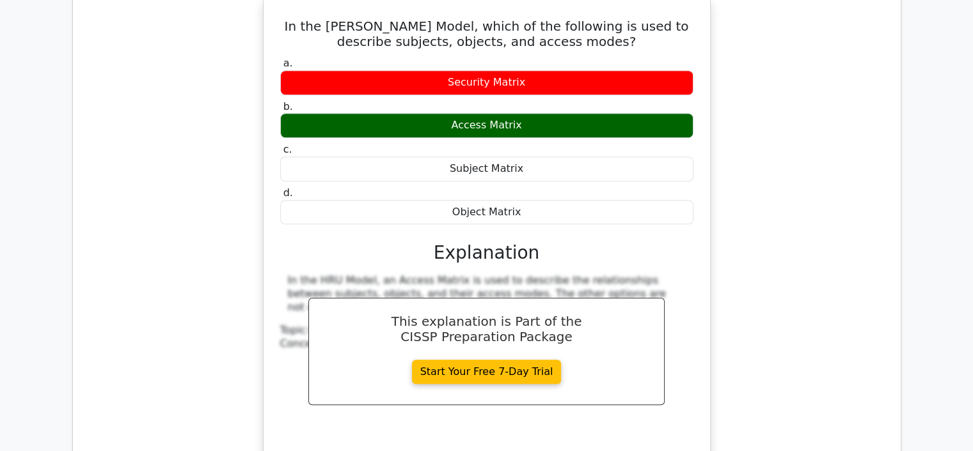
scroll to position [5923, 0]
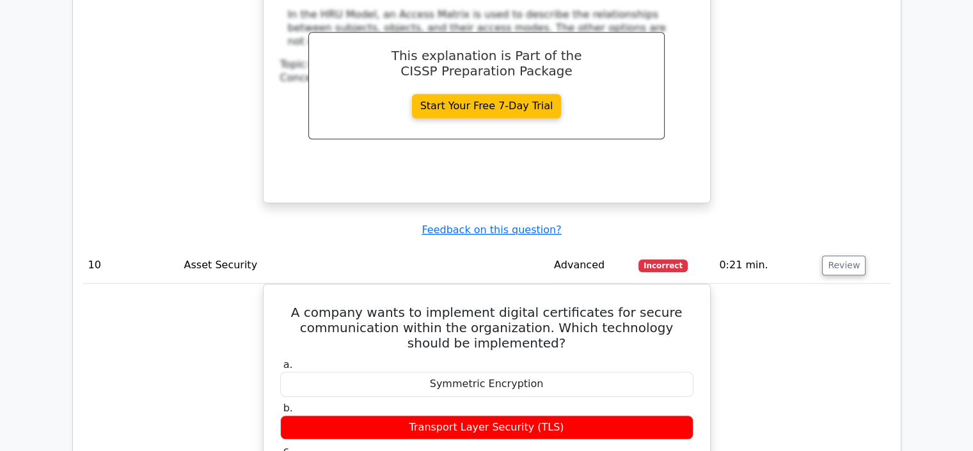
scroll to position [6070, 0]
